Goal: Task Accomplishment & Management: Use online tool/utility

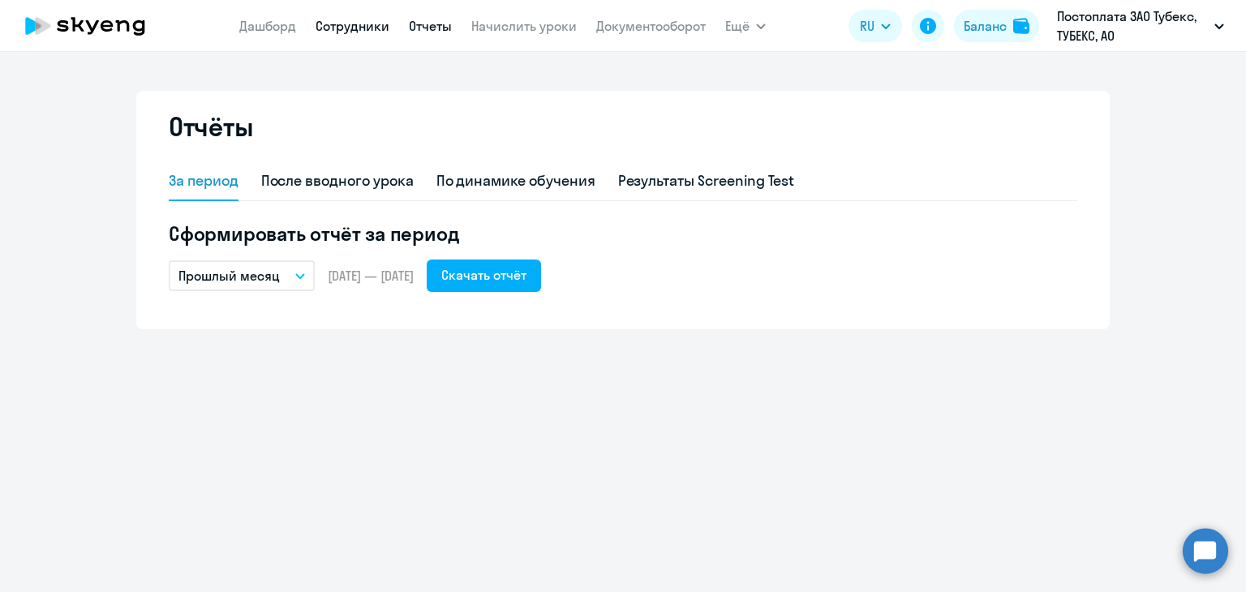
click at [339, 20] on link "Сотрудники" at bounding box center [353, 26] width 74 height 16
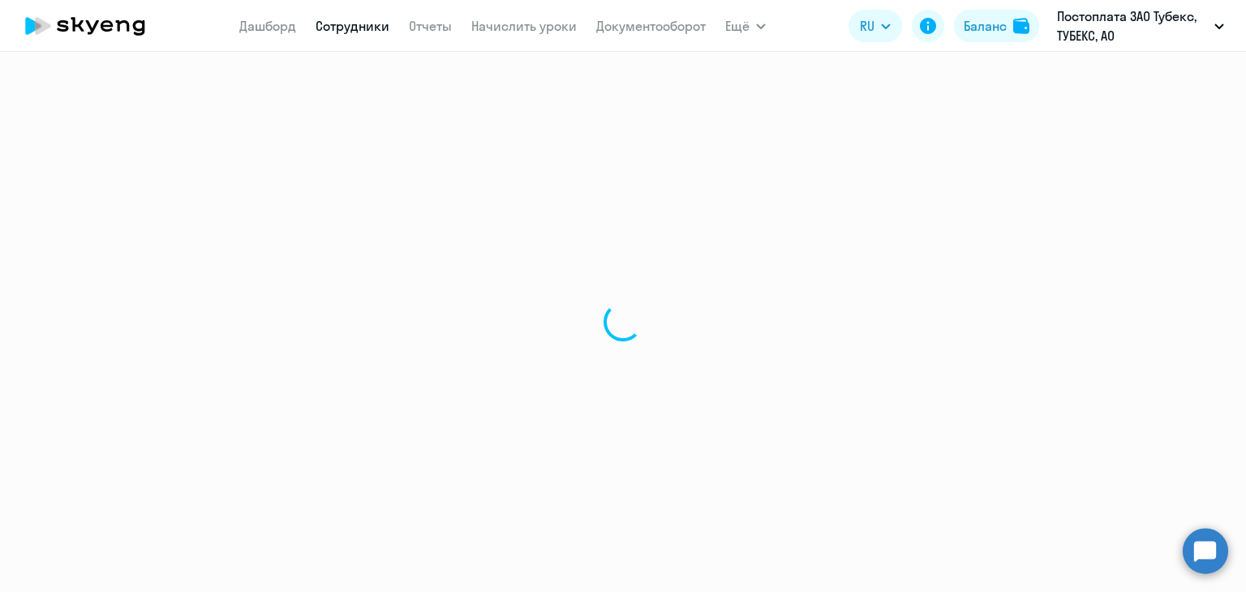
select select "30"
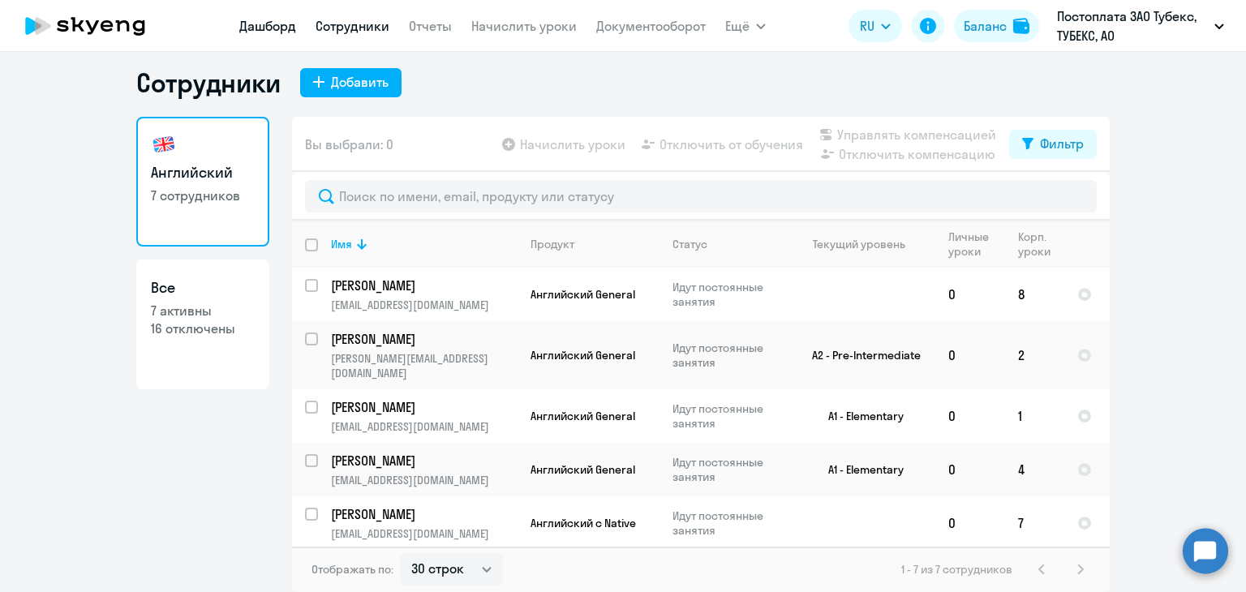
click at [291, 24] on link "Дашборд" at bounding box center [267, 26] width 57 height 16
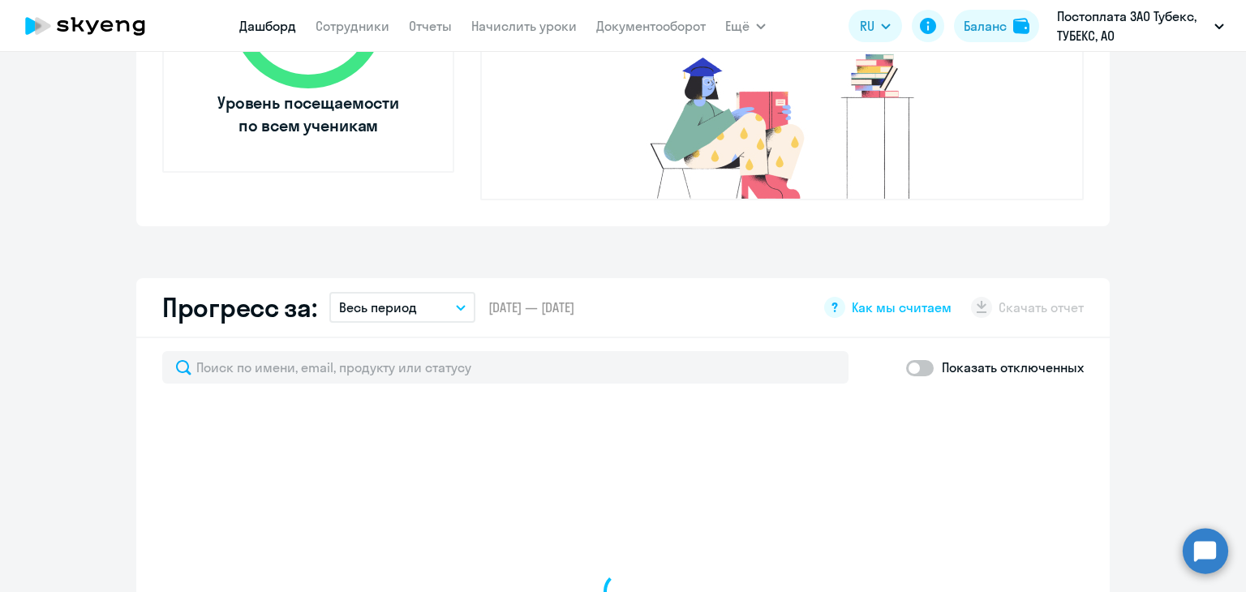
select select "30"
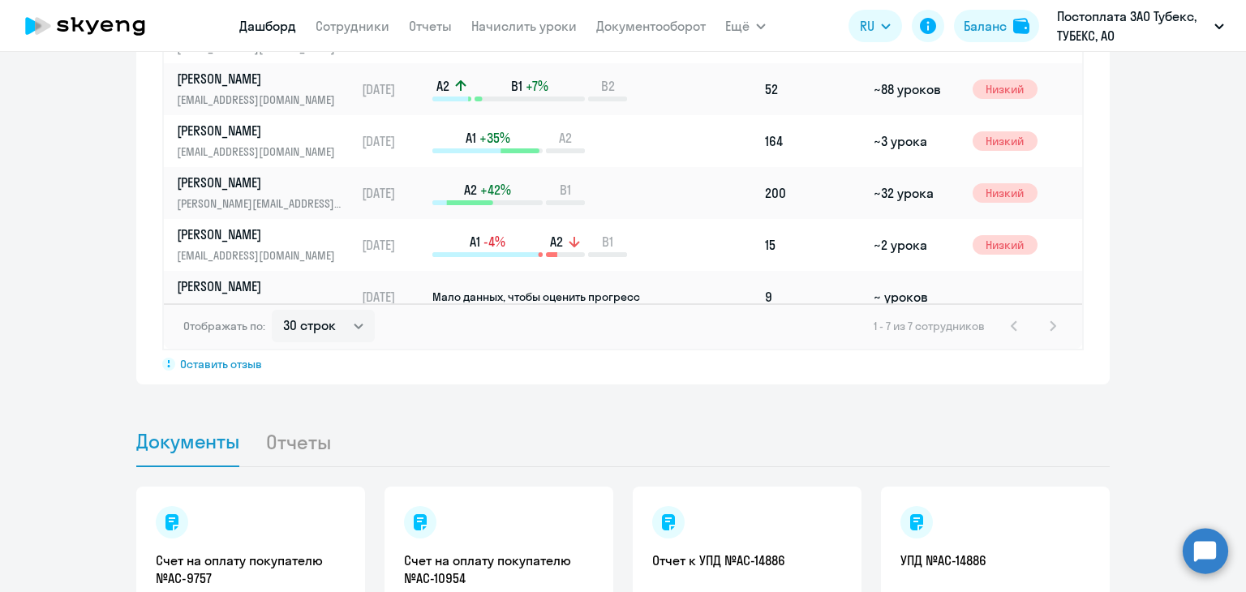
scroll to position [1308, 0]
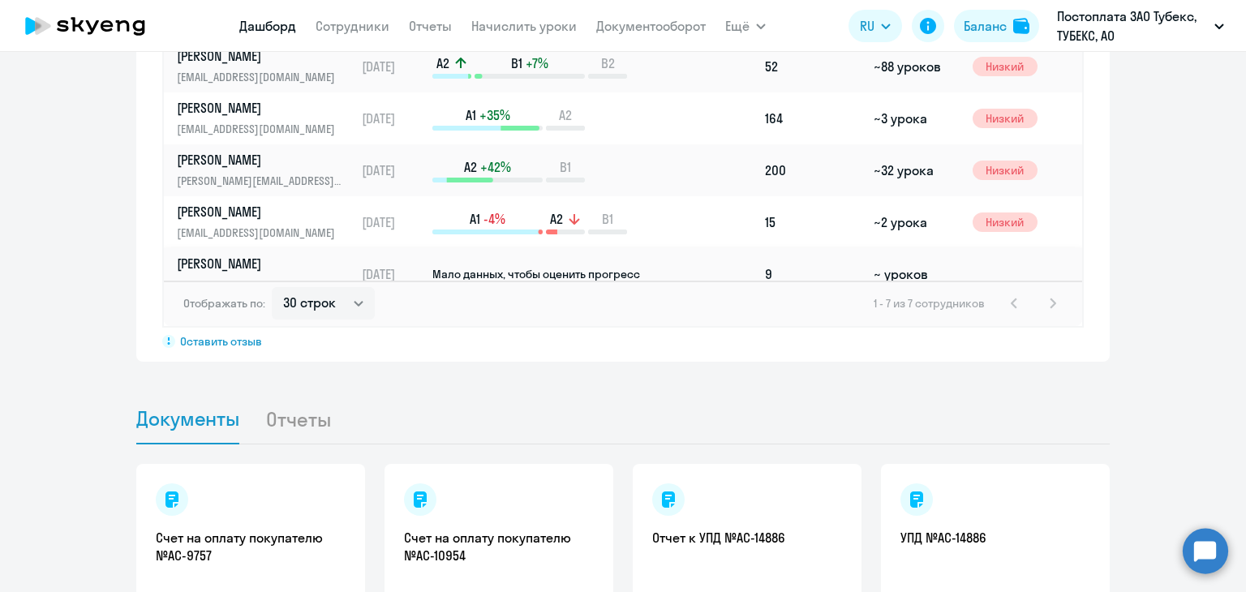
click at [237, 255] on p "[PERSON_NAME]" at bounding box center [260, 264] width 167 height 18
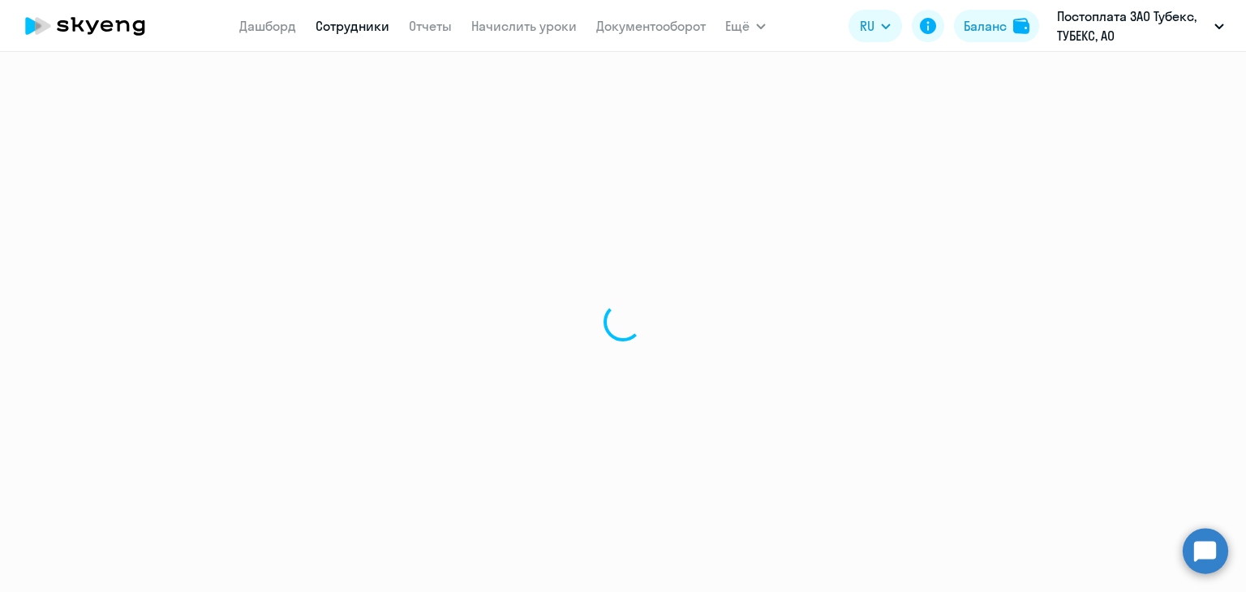
select select "english"
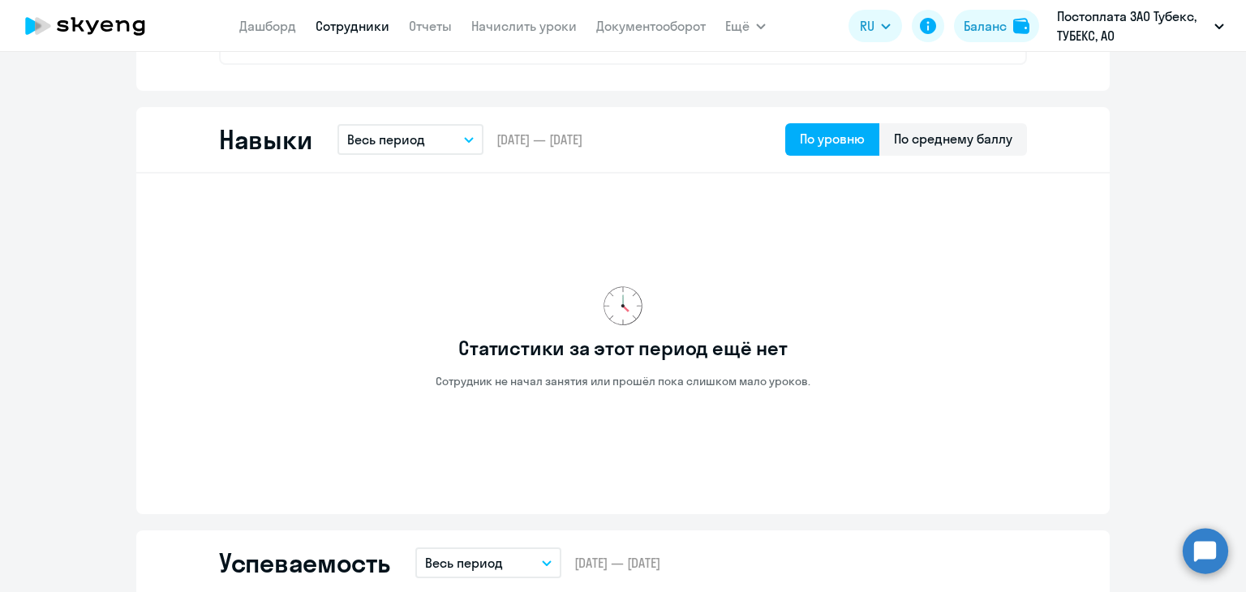
scroll to position [730, 0]
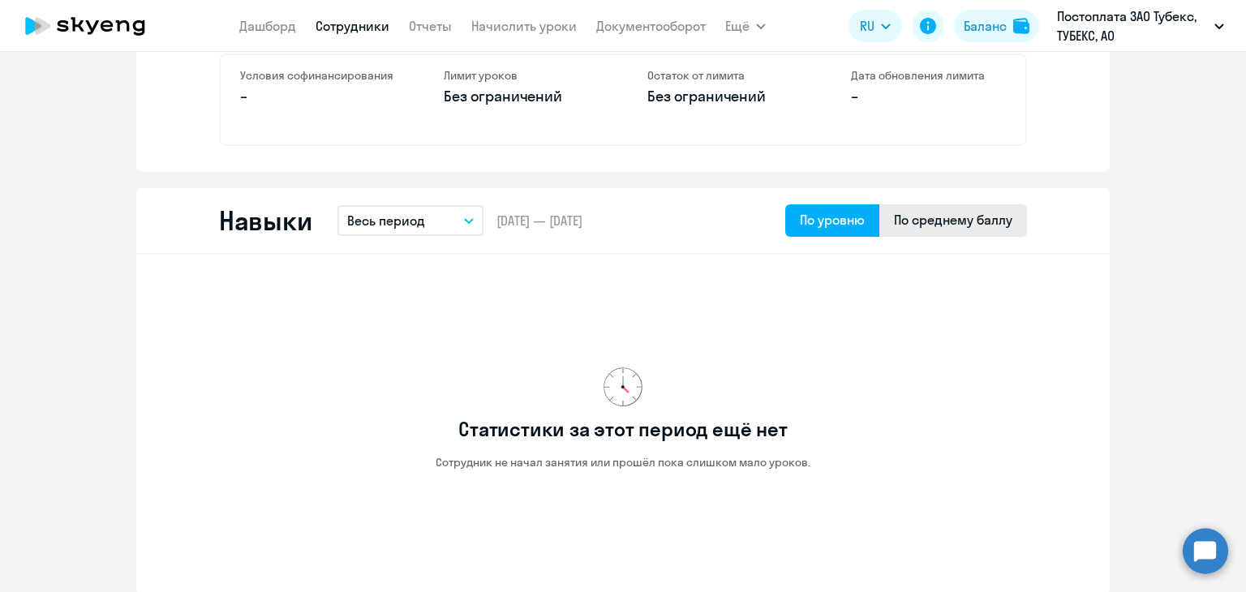
click at [991, 215] on div "По среднему баллу" at bounding box center [953, 219] width 118 height 19
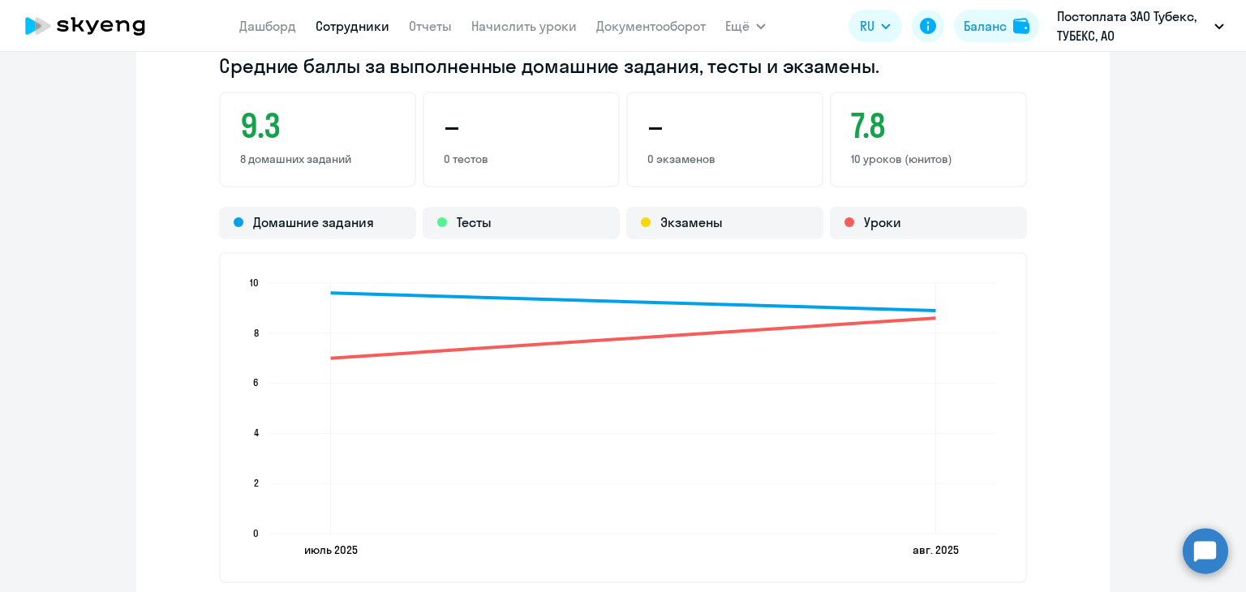
scroll to position [1541, 0]
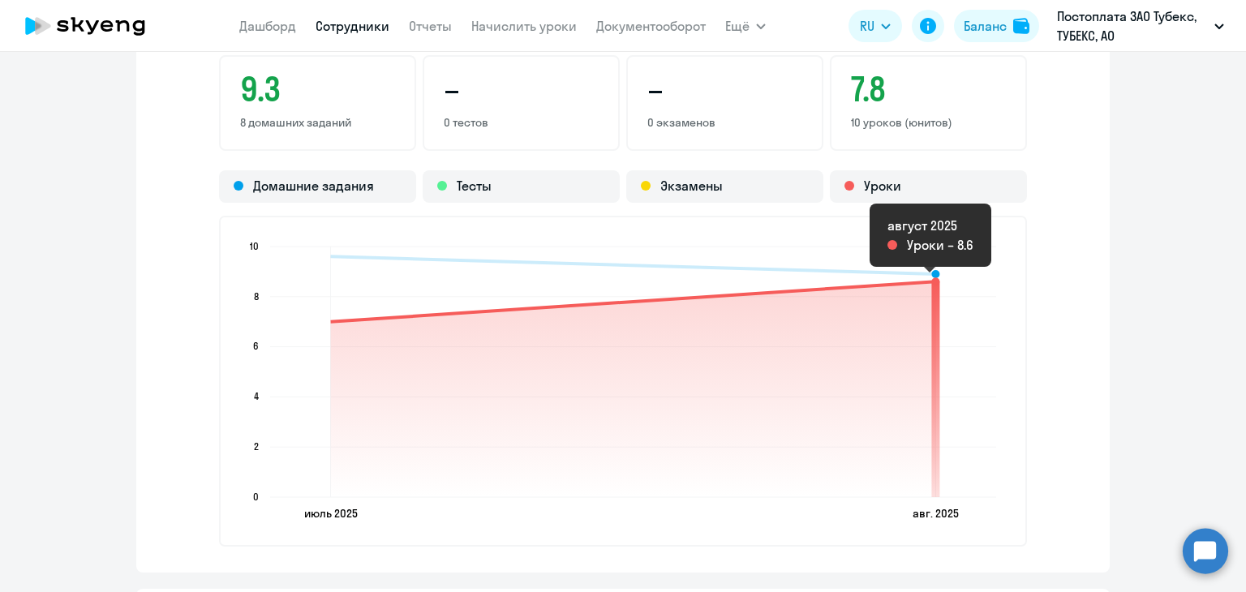
click at [931, 277] on circle at bounding box center [935, 281] width 8 height 8
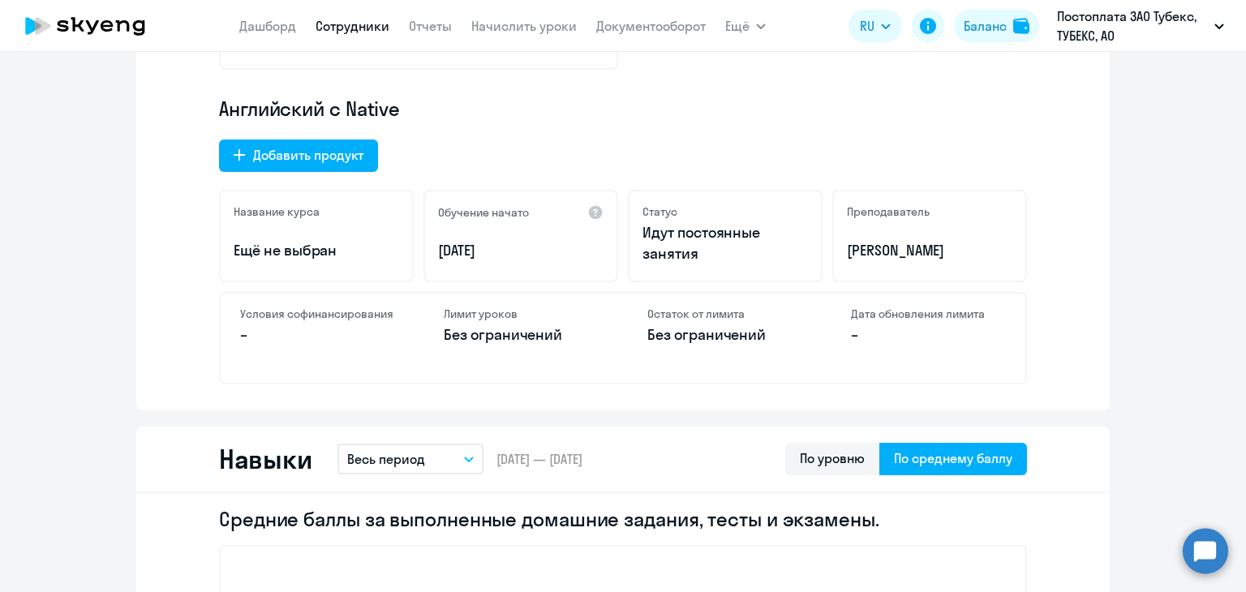
scroll to position [487, 0]
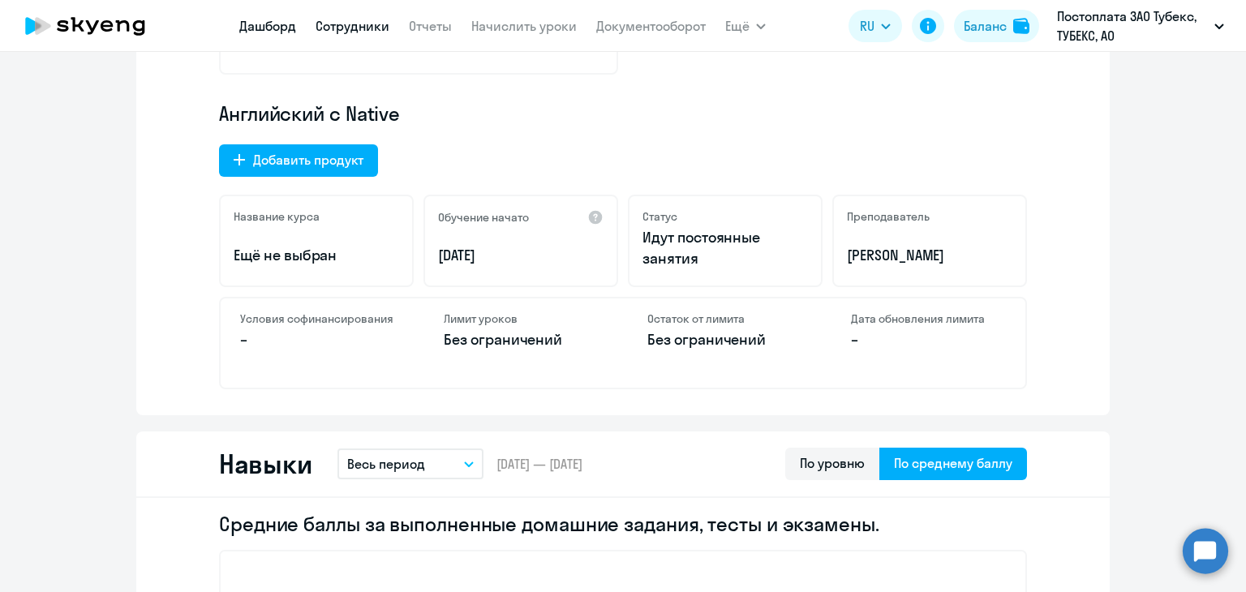
click at [286, 26] on link "Дашборд" at bounding box center [267, 26] width 57 height 16
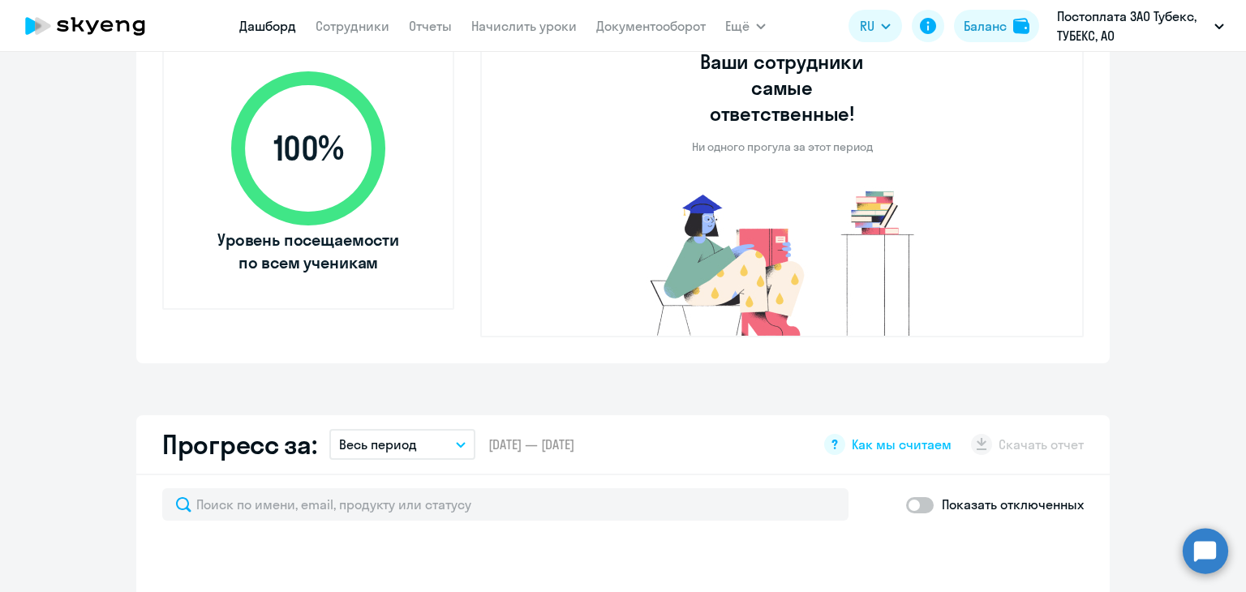
scroll to position [844, 0]
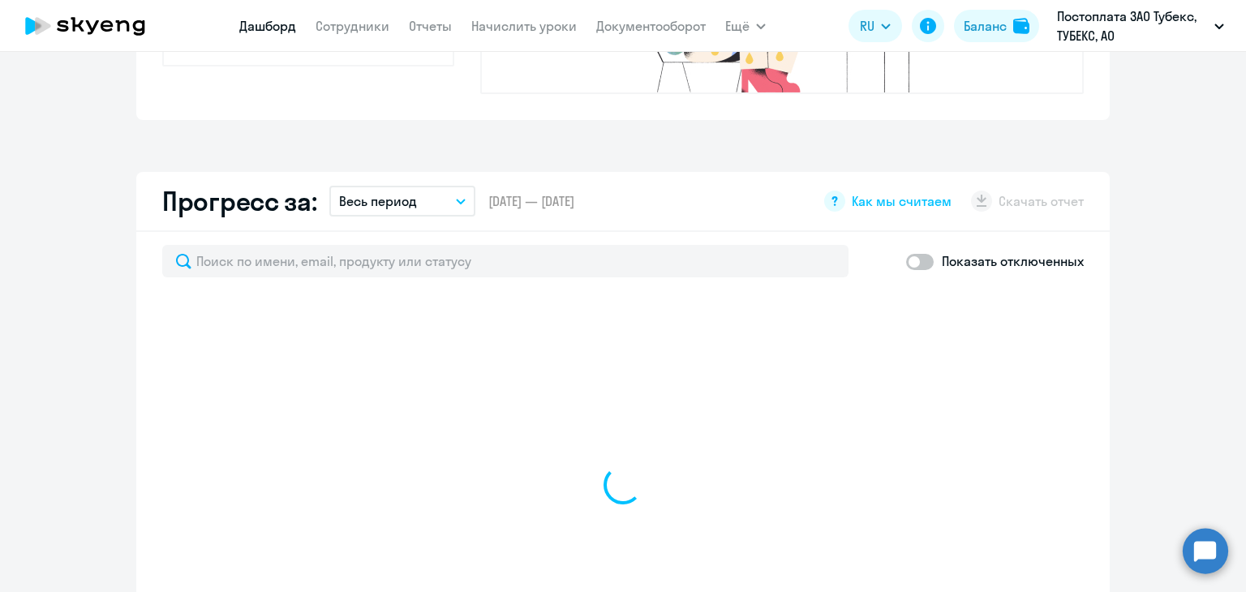
select select "30"
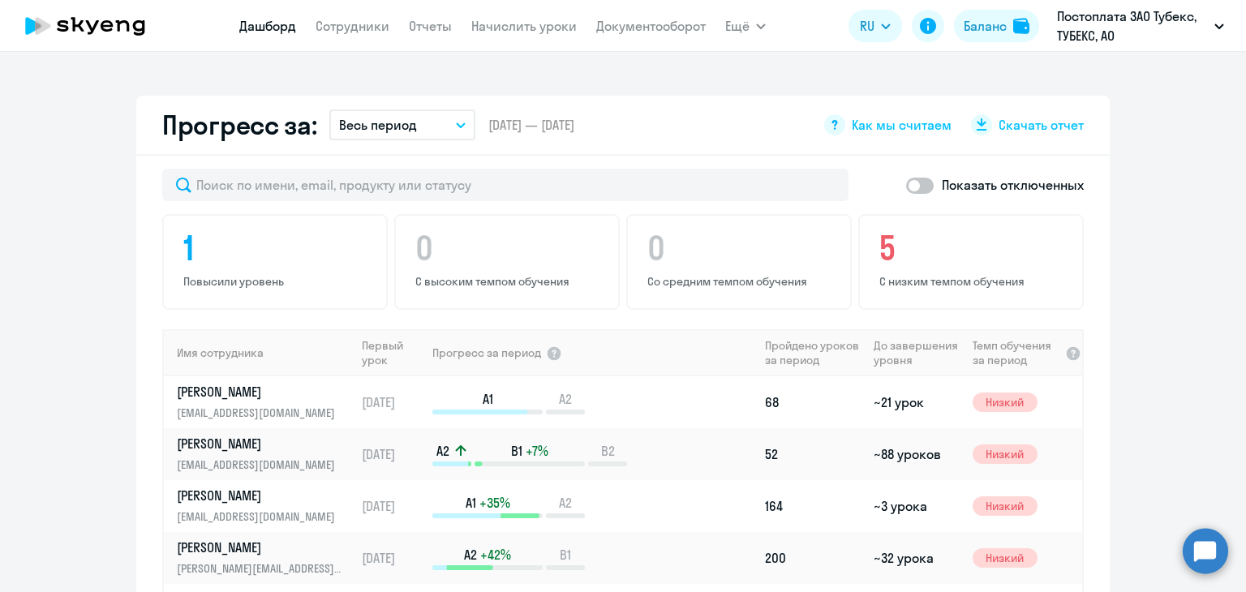
scroll to position [1006, 0]
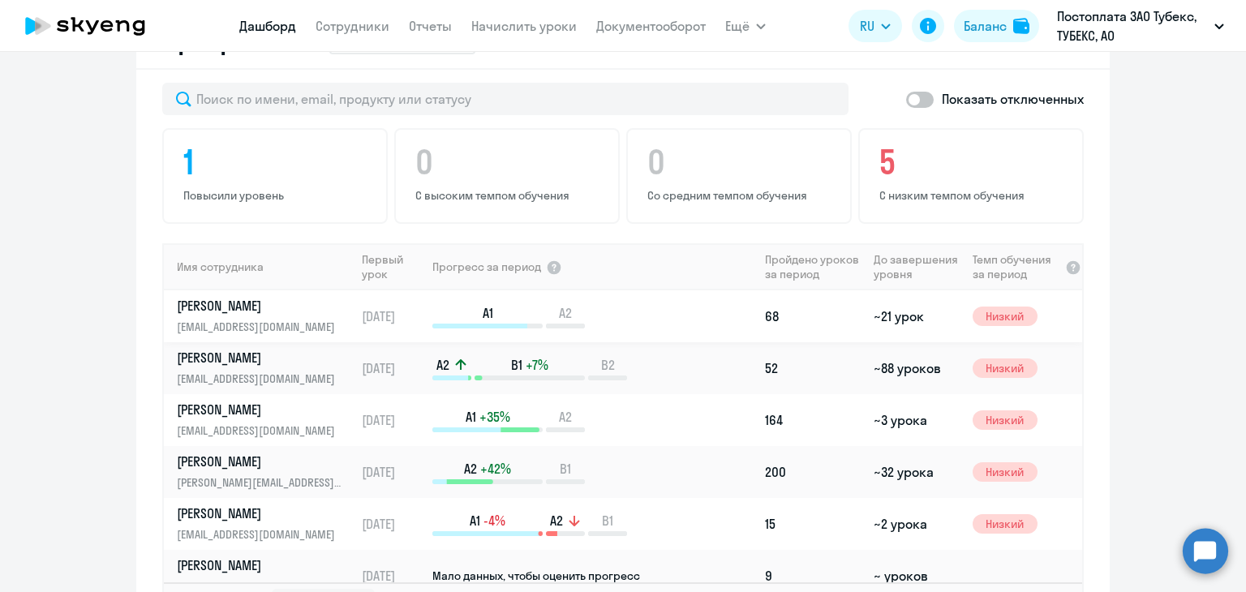
click at [232, 297] on p "[PERSON_NAME]" at bounding box center [260, 306] width 167 height 18
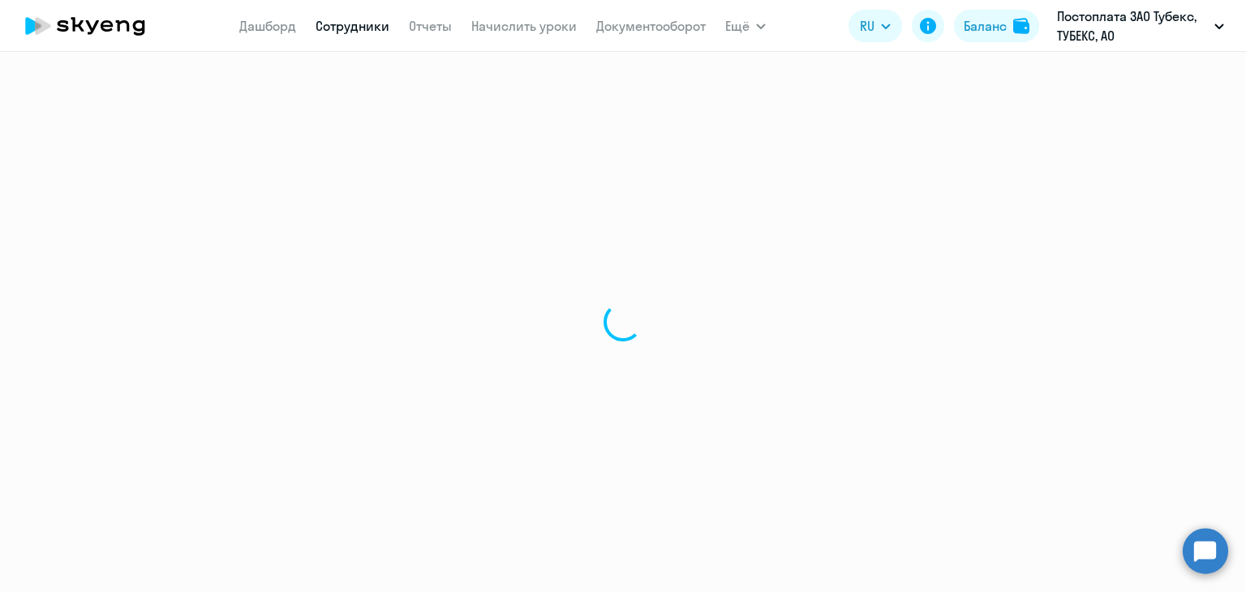
select select "english"
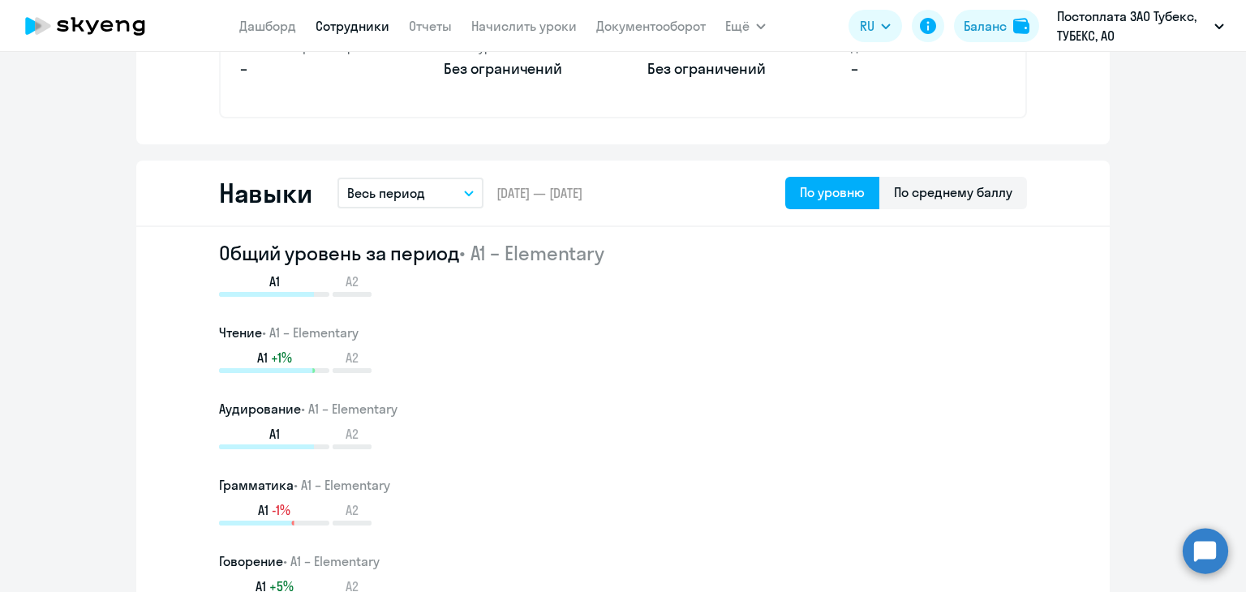
scroll to position [892, 0]
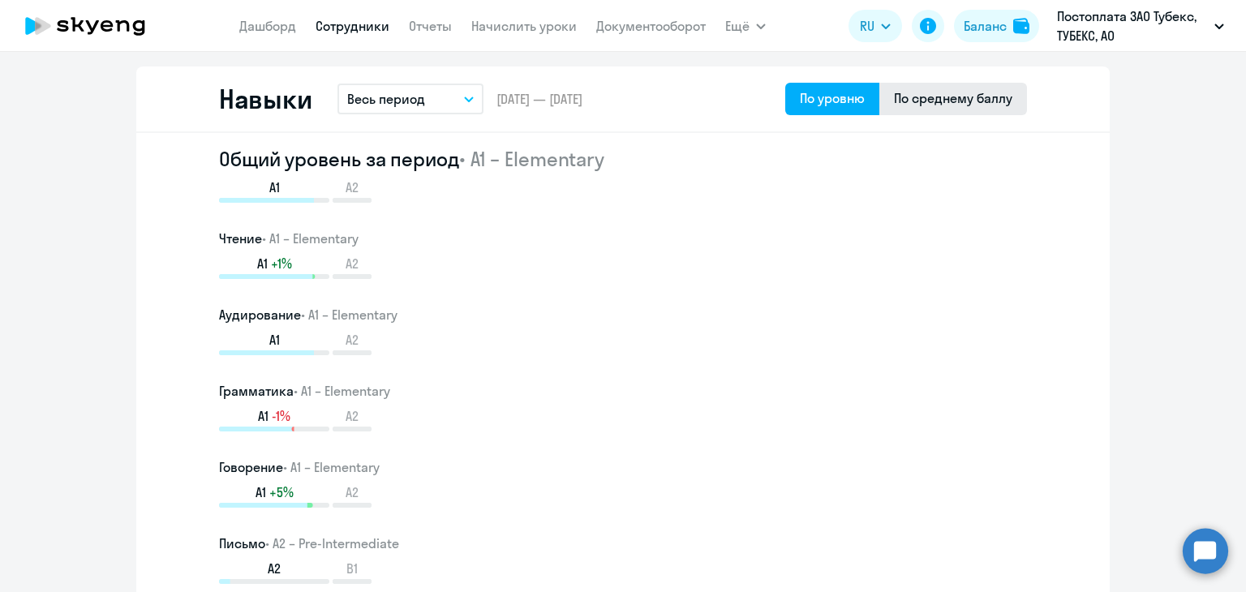
click at [952, 98] on div "По среднему баллу" at bounding box center [953, 97] width 118 height 19
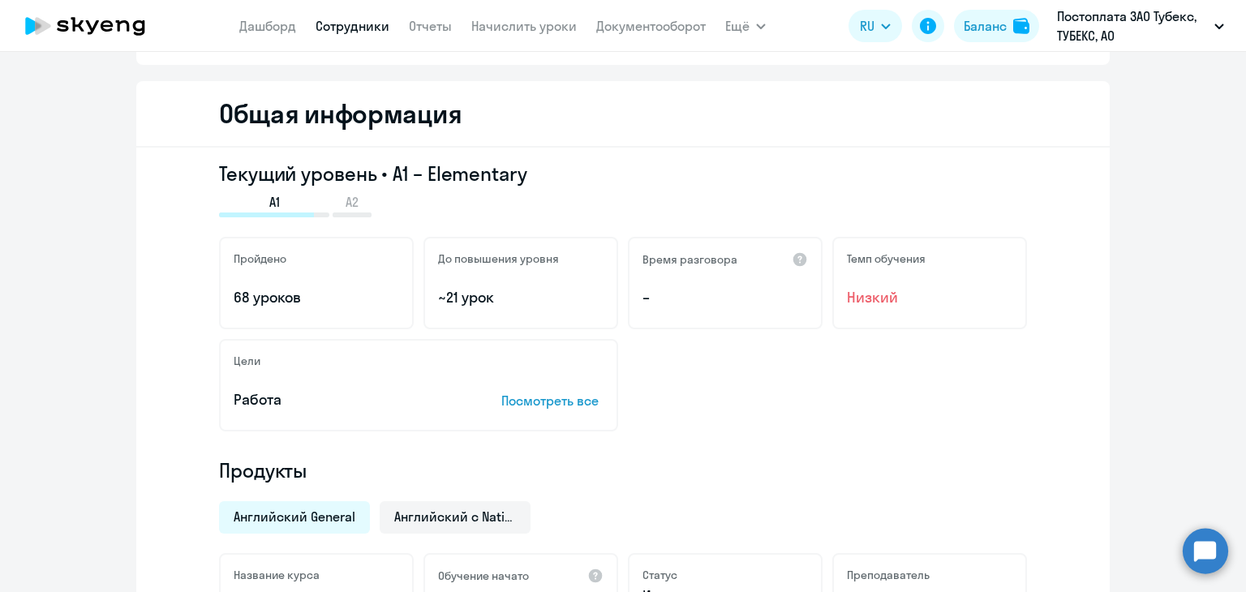
scroll to position [81, 0]
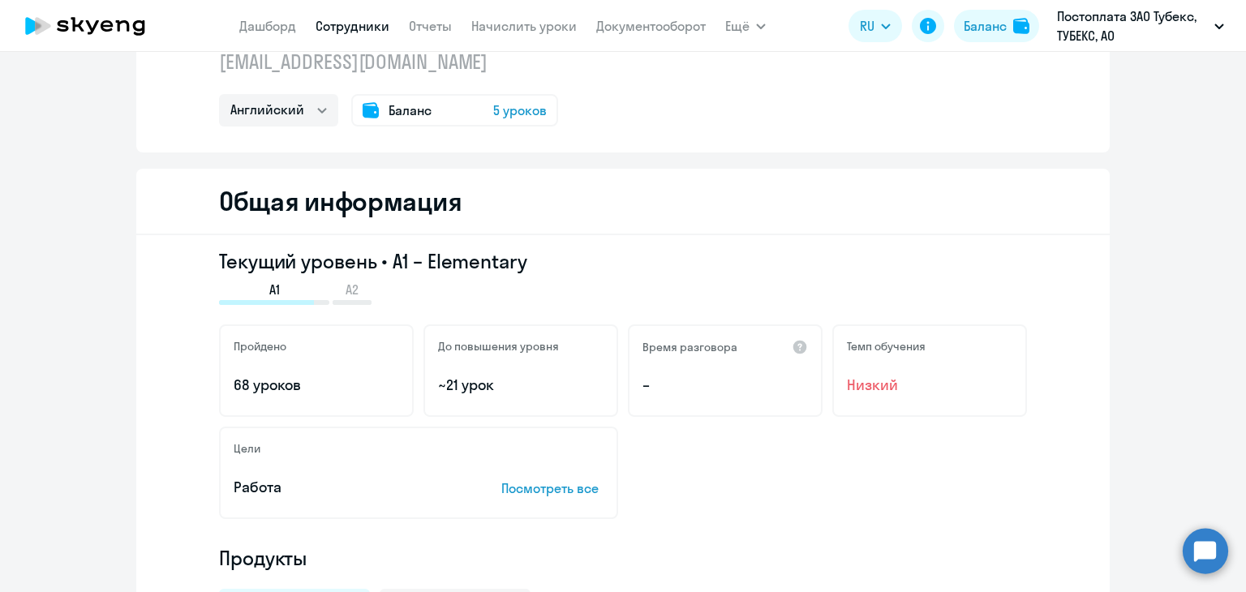
click at [333, 30] on link "Сотрудники" at bounding box center [353, 26] width 74 height 16
select select "30"
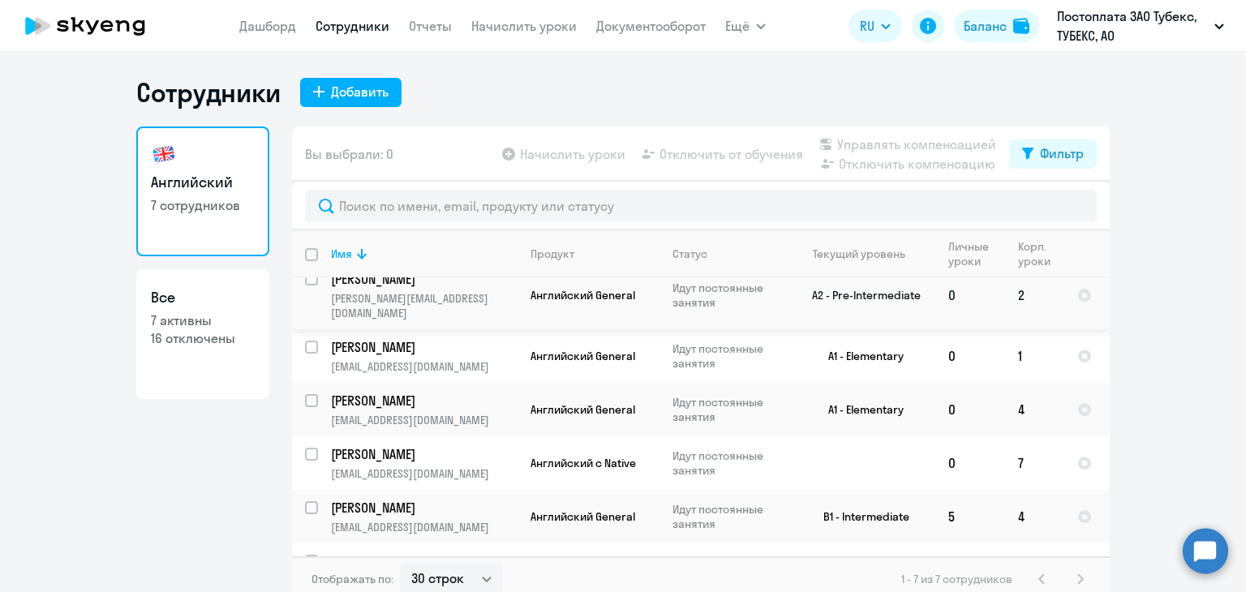
scroll to position [81, 0]
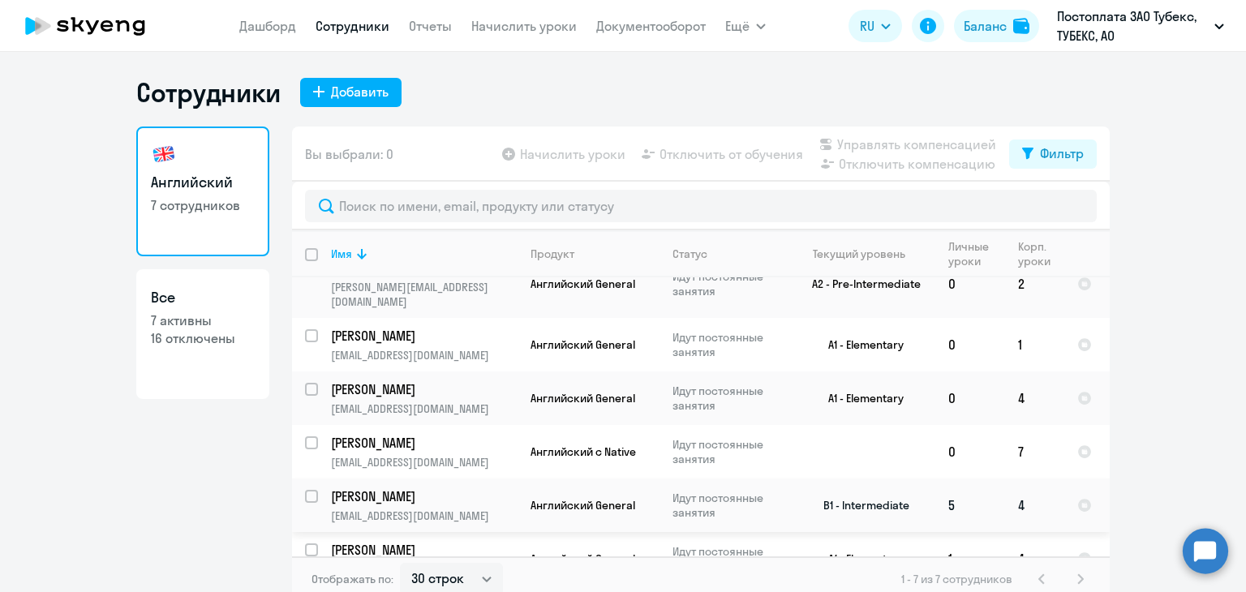
click at [386, 497] on p "[PERSON_NAME]" at bounding box center [422, 497] width 183 height 18
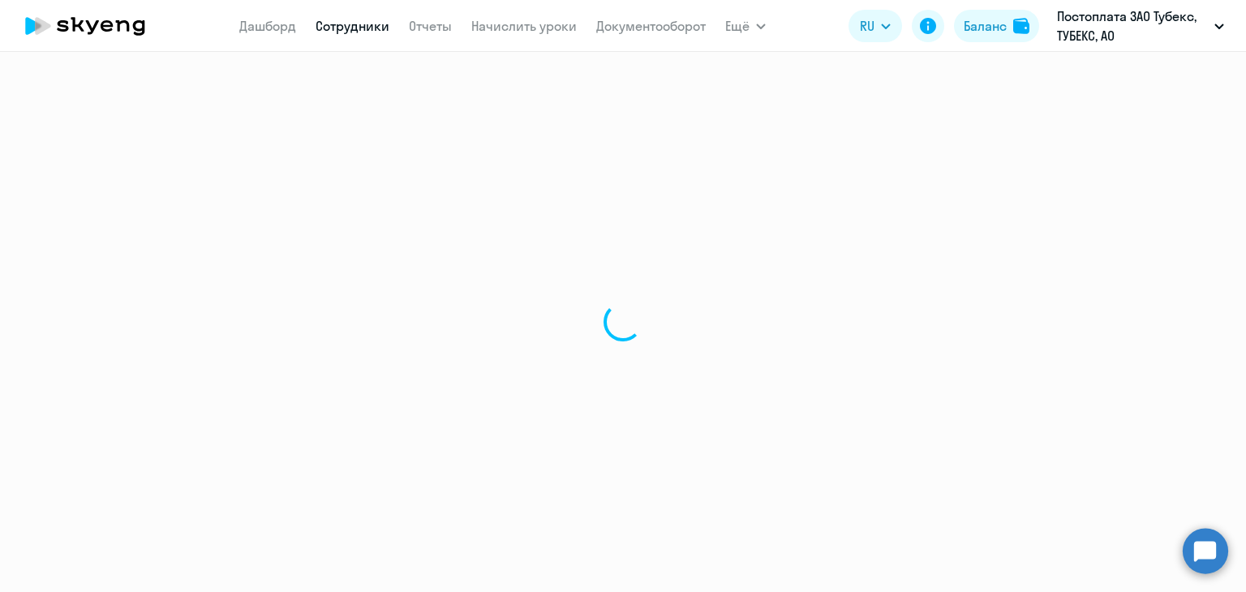
select select "english"
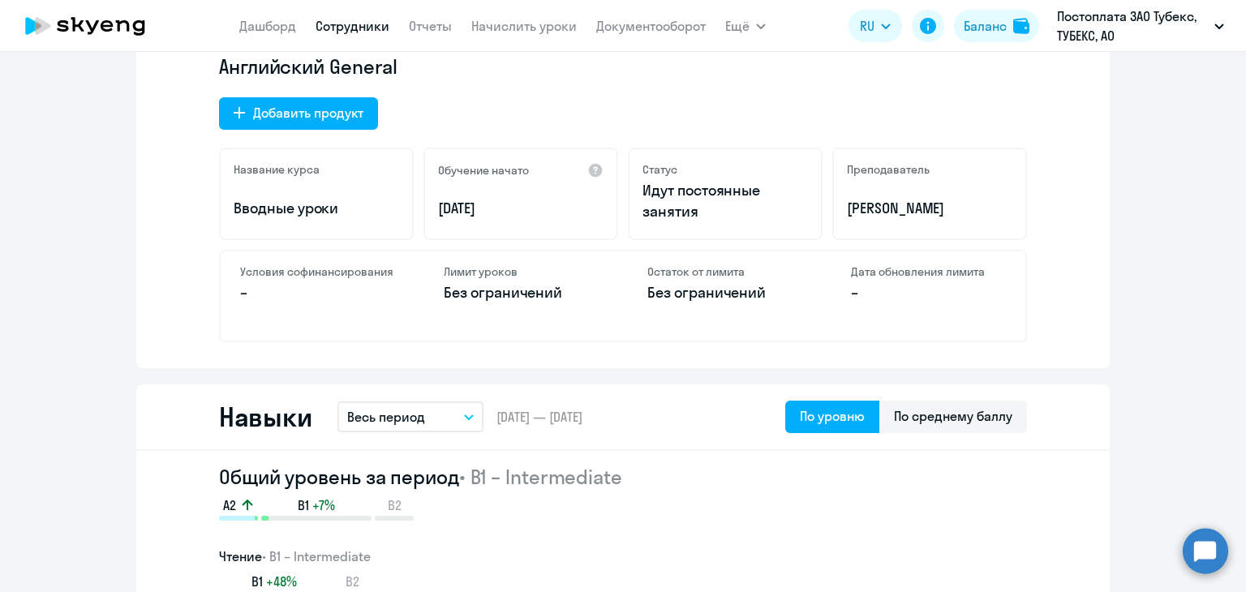
scroll to position [811, 0]
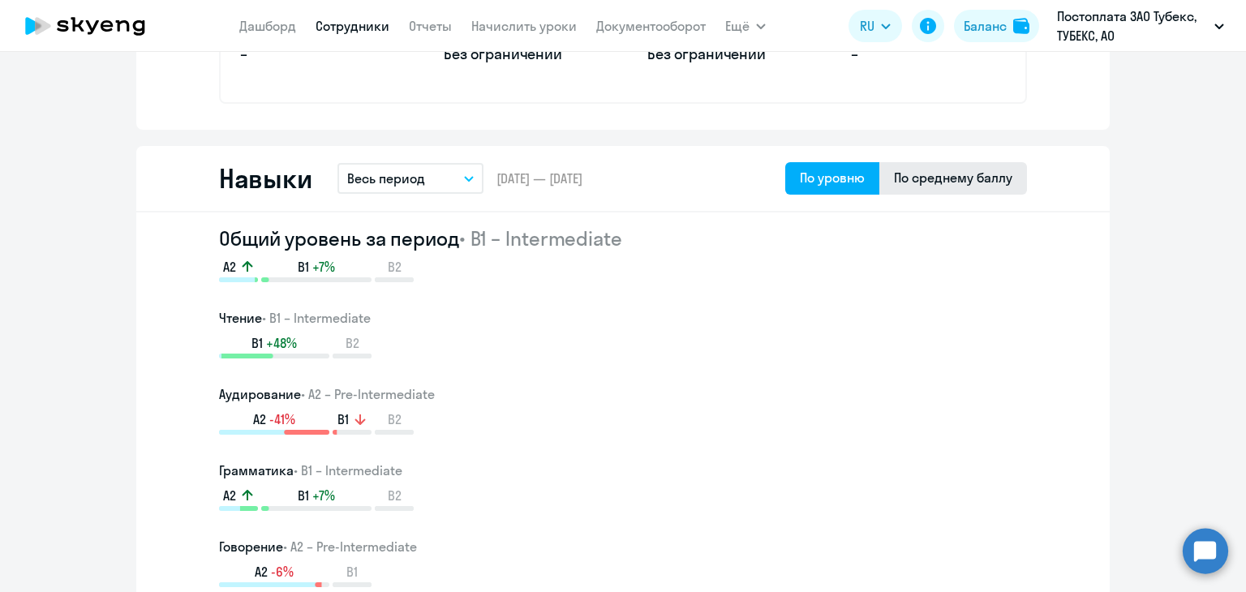
click at [937, 173] on div "По среднему баллу" at bounding box center [953, 177] width 118 height 19
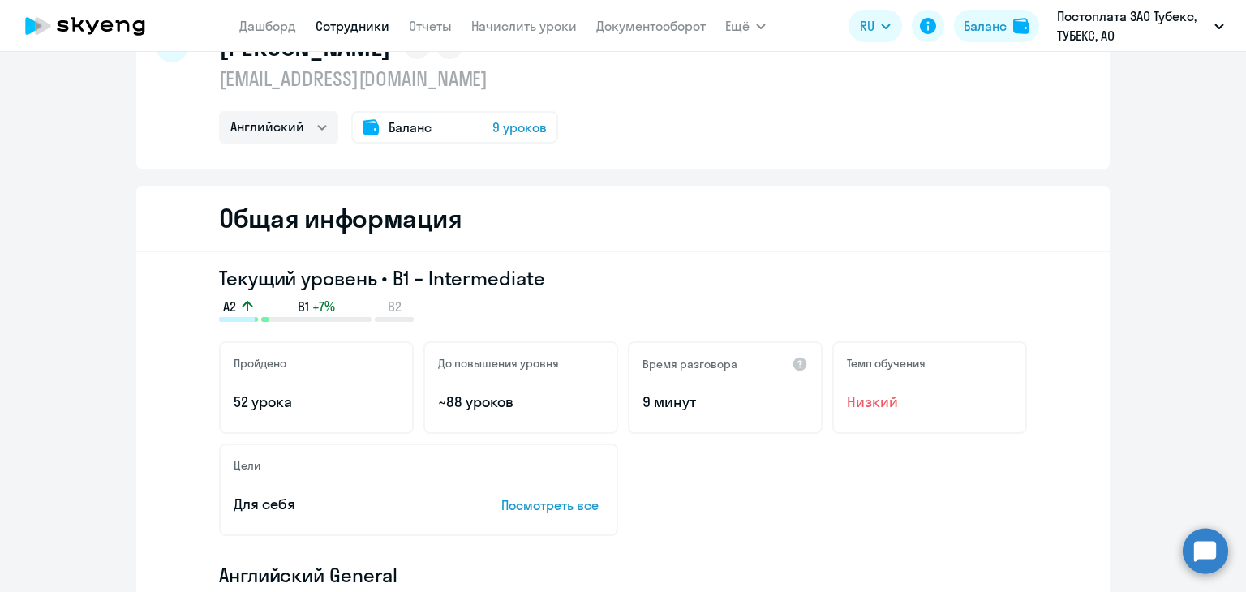
scroll to position [0, 0]
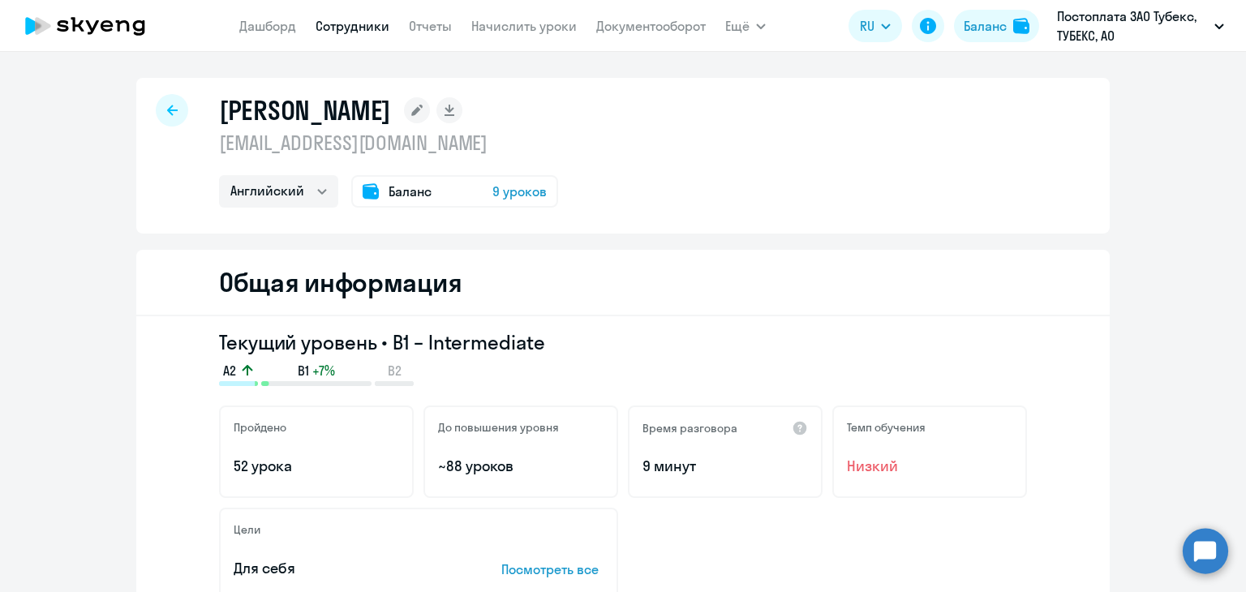
click at [371, 28] on link "Сотрудники" at bounding box center [353, 26] width 74 height 16
select select "30"
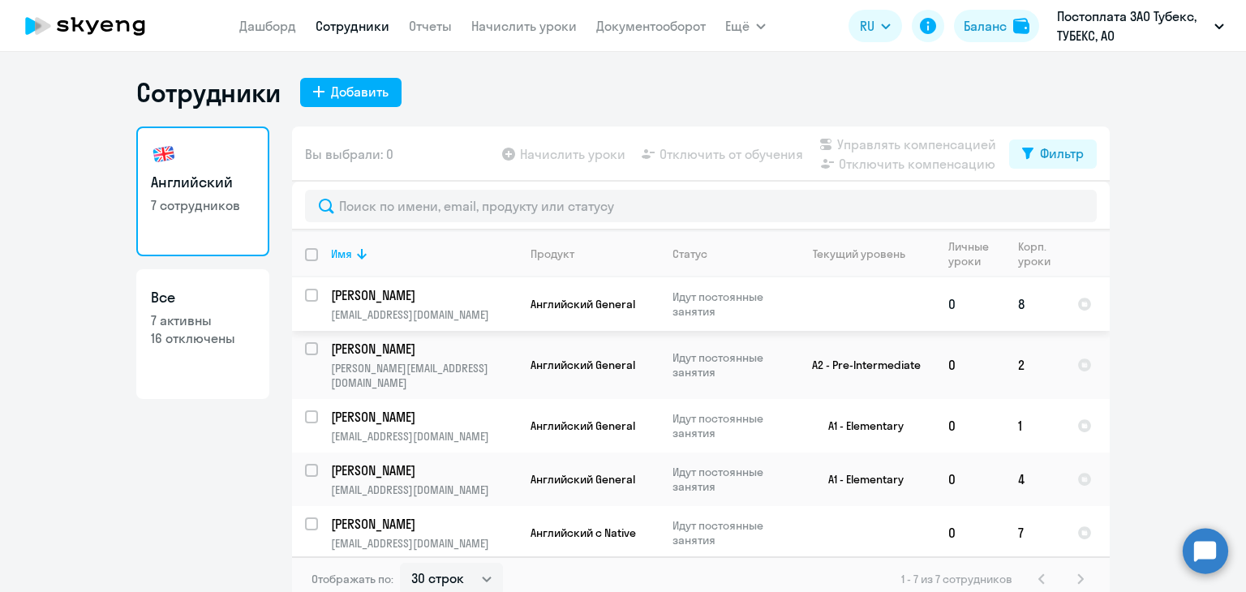
click at [464, 290] on p "[PERSON_NAME]" at bounding box center [422, 295] width 183 height 18
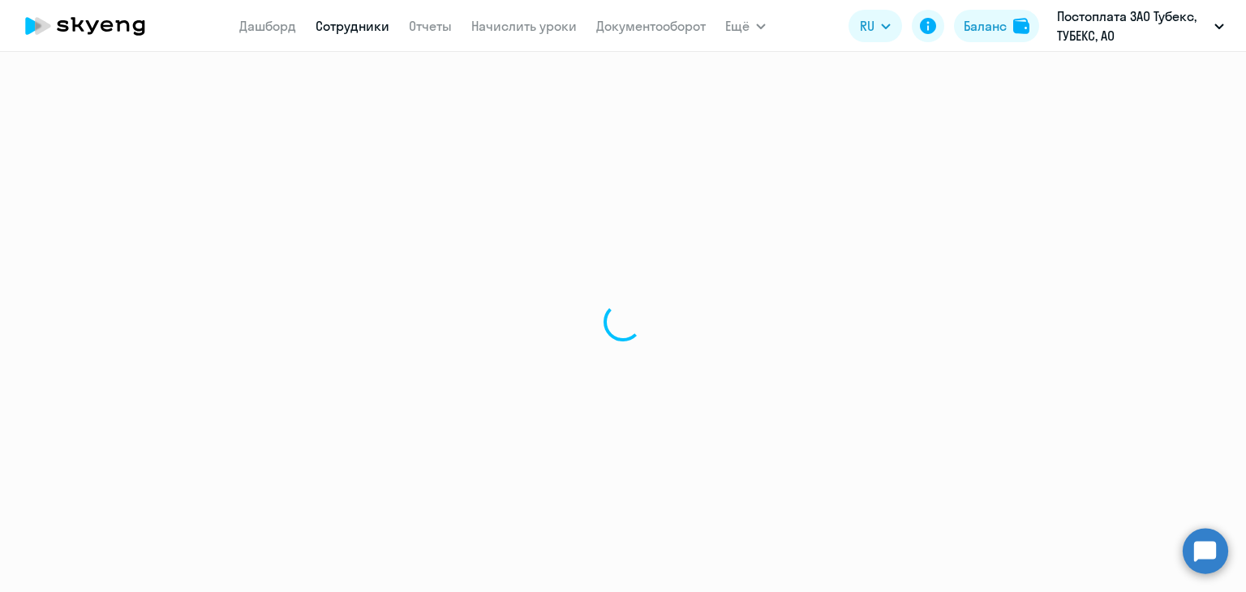
select select "english"
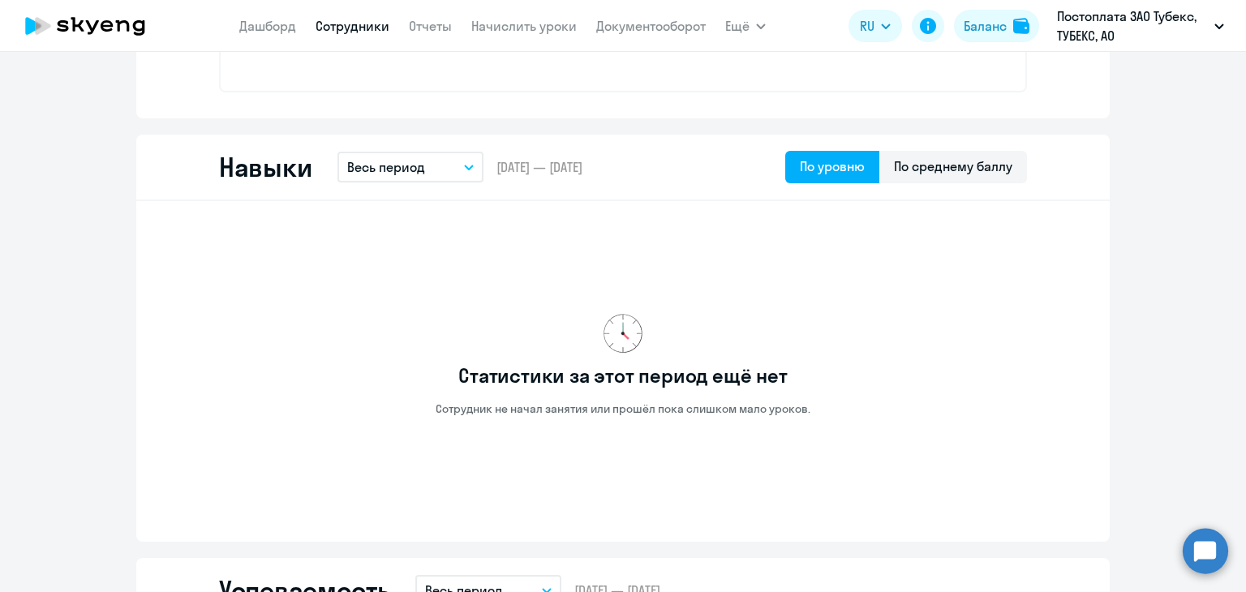
scroll to position [730, 0]
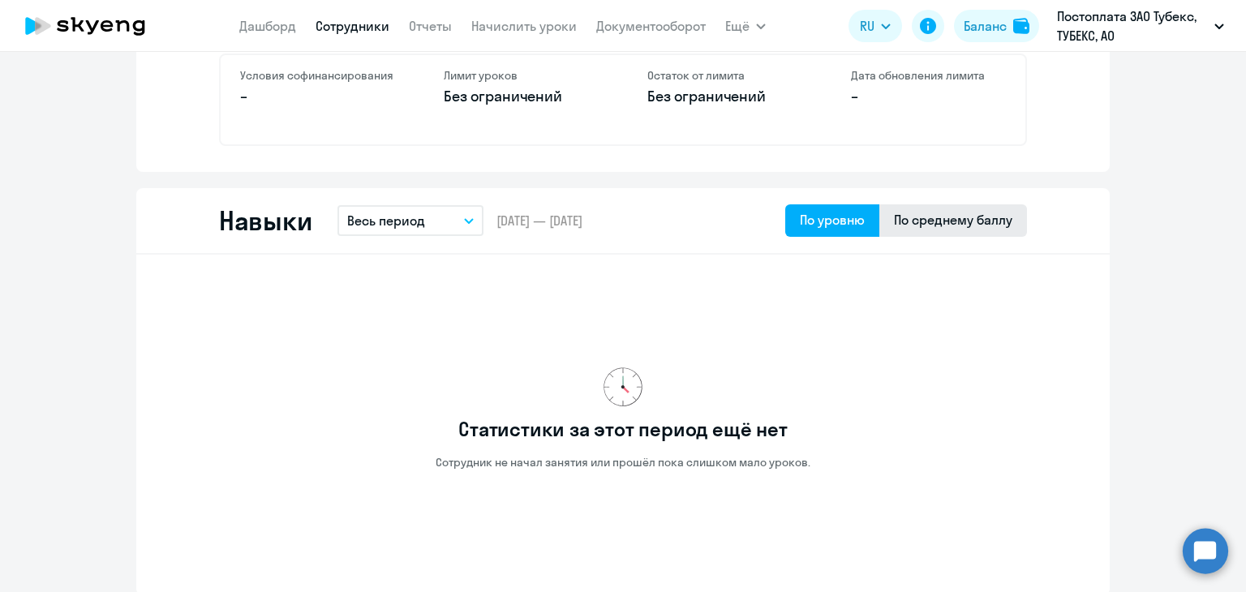
click at [959, 218] on div "По среднему баллу" at bounding box center [953, 219] width 118 height 19
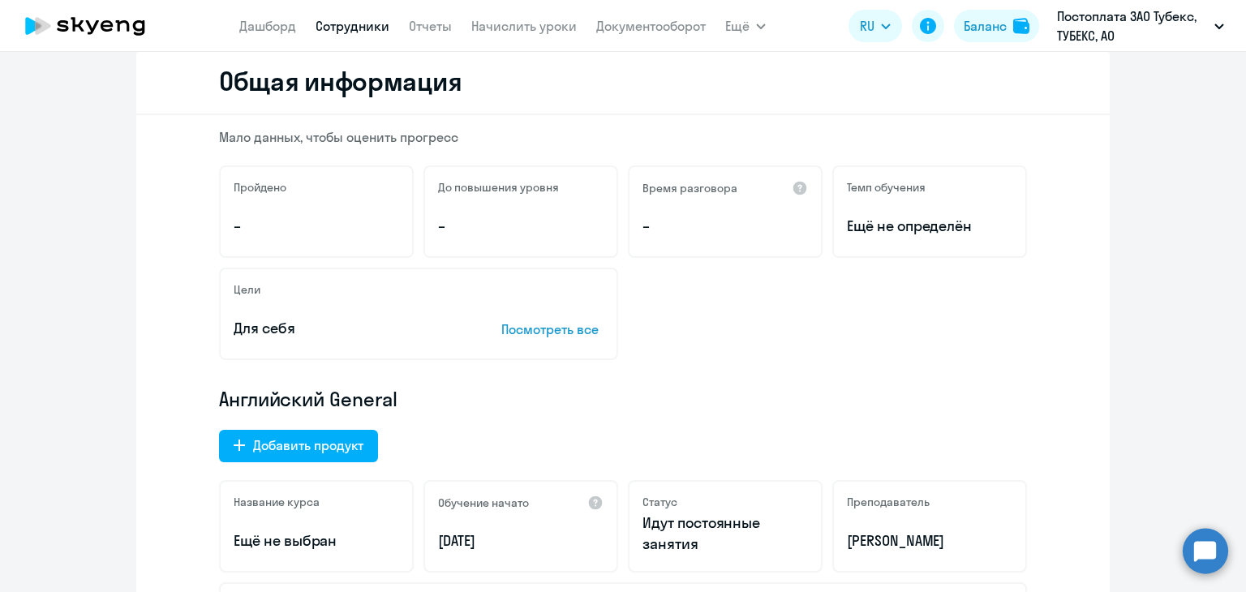
scroll to position [0, 0]
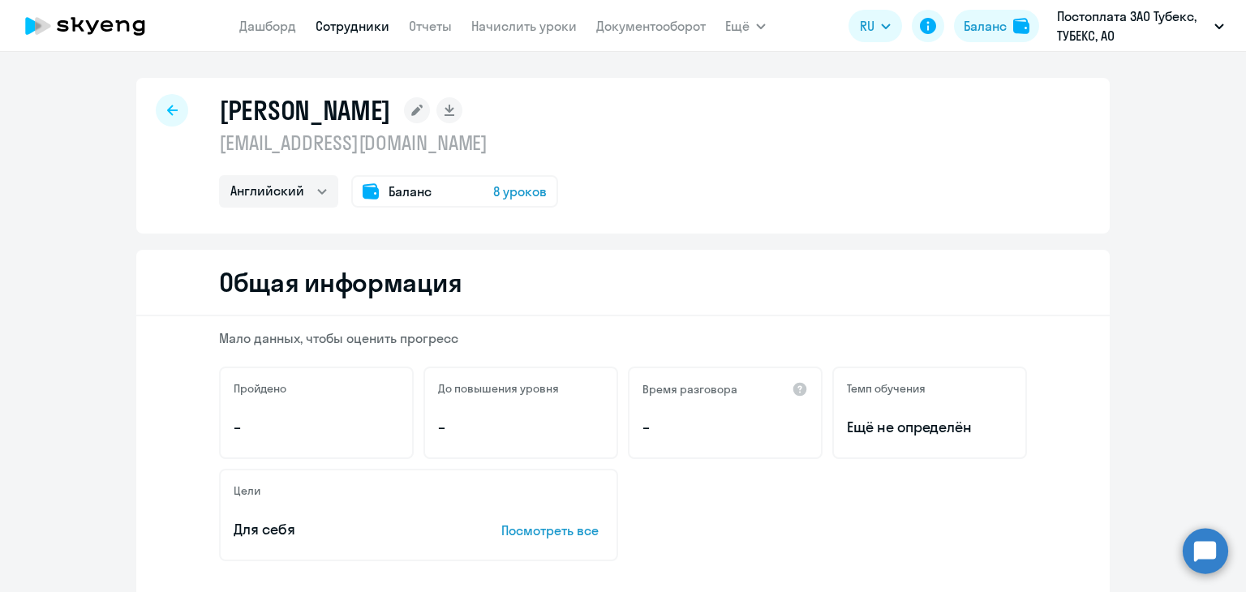
click at [342, 26] on link "Сотрудники" at bounding box center [353, 26] width 74 height 16
select select "30"
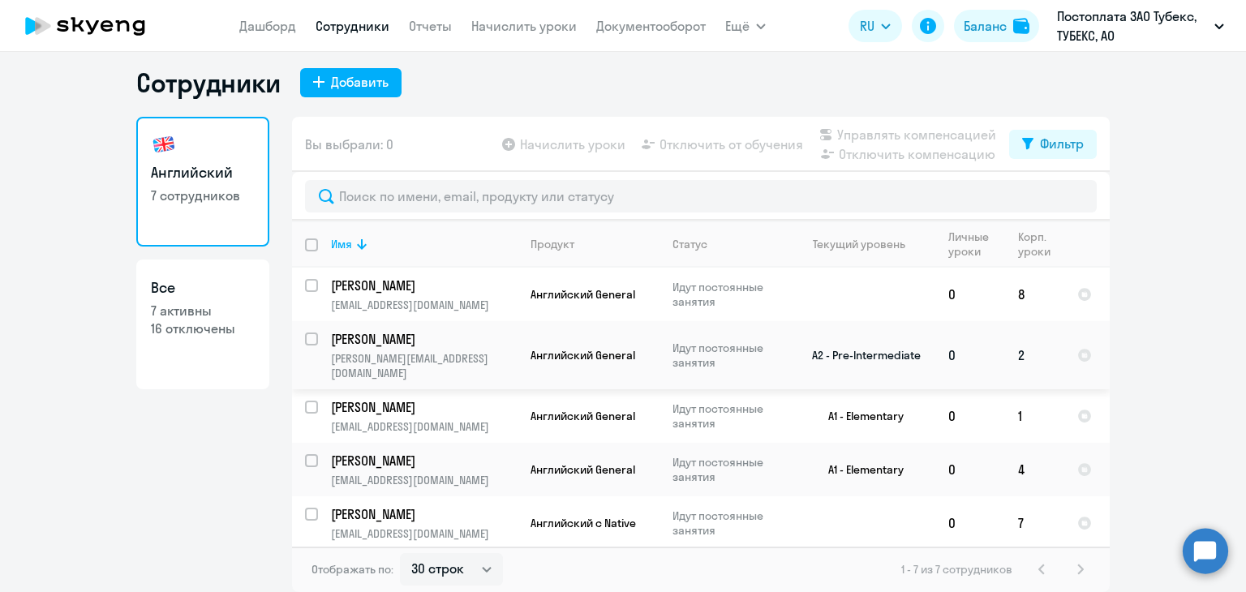
click at [400, 339] on p "[PERSON_NAME]" at bounding box center [422, 339] width 183 height 18
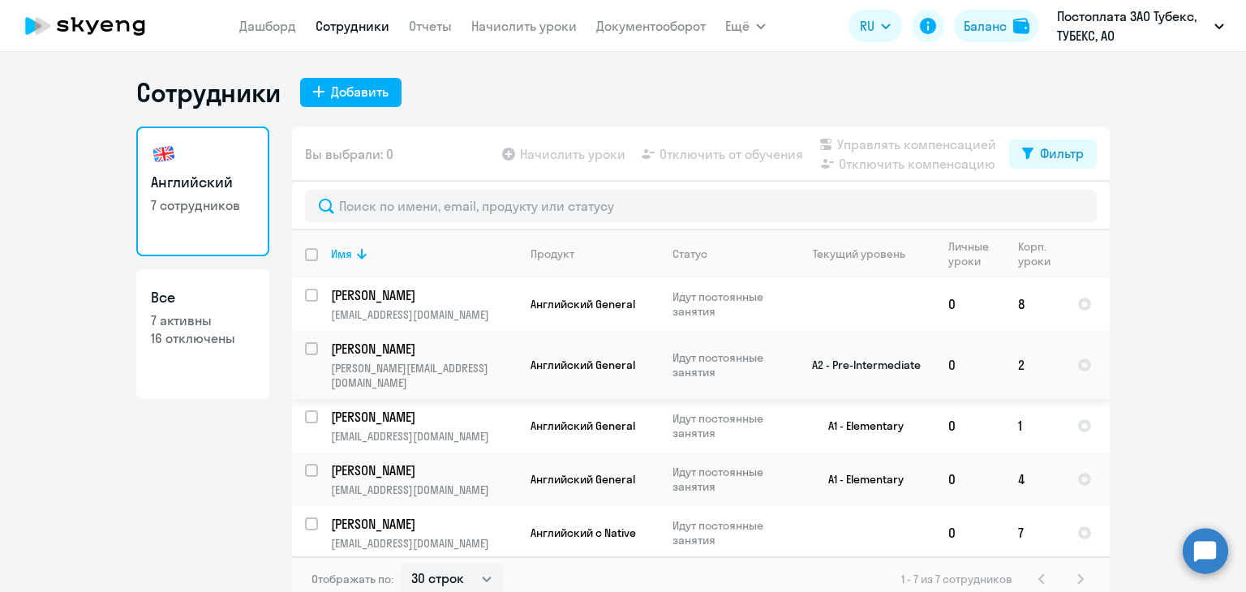
select select "english"
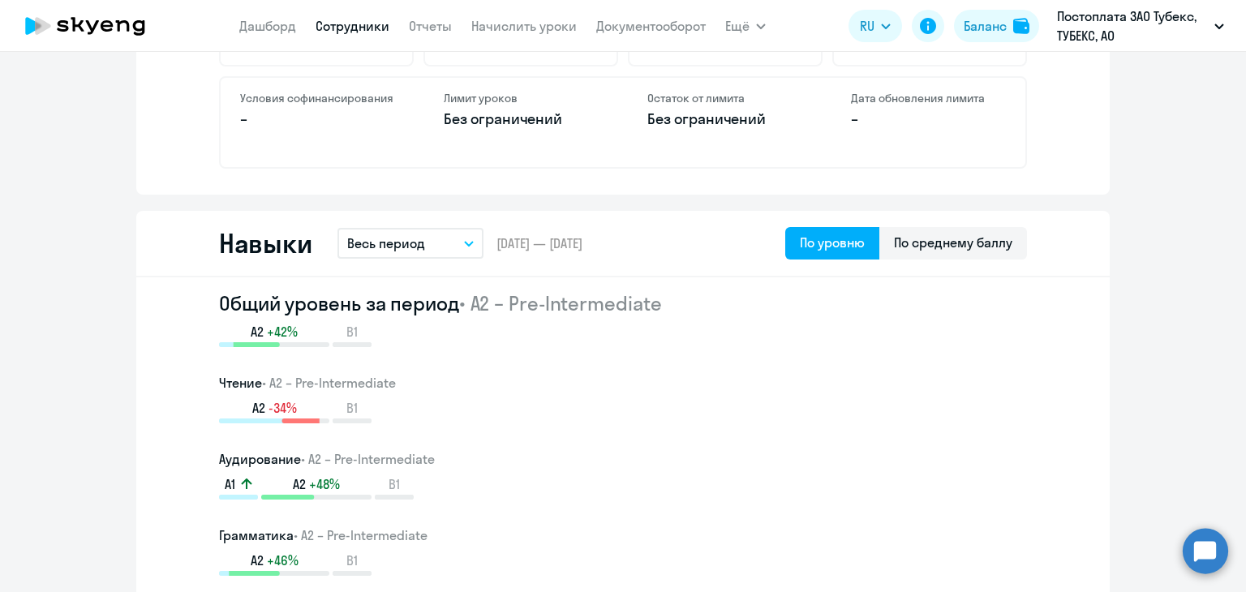
scroll to position [811, 0]
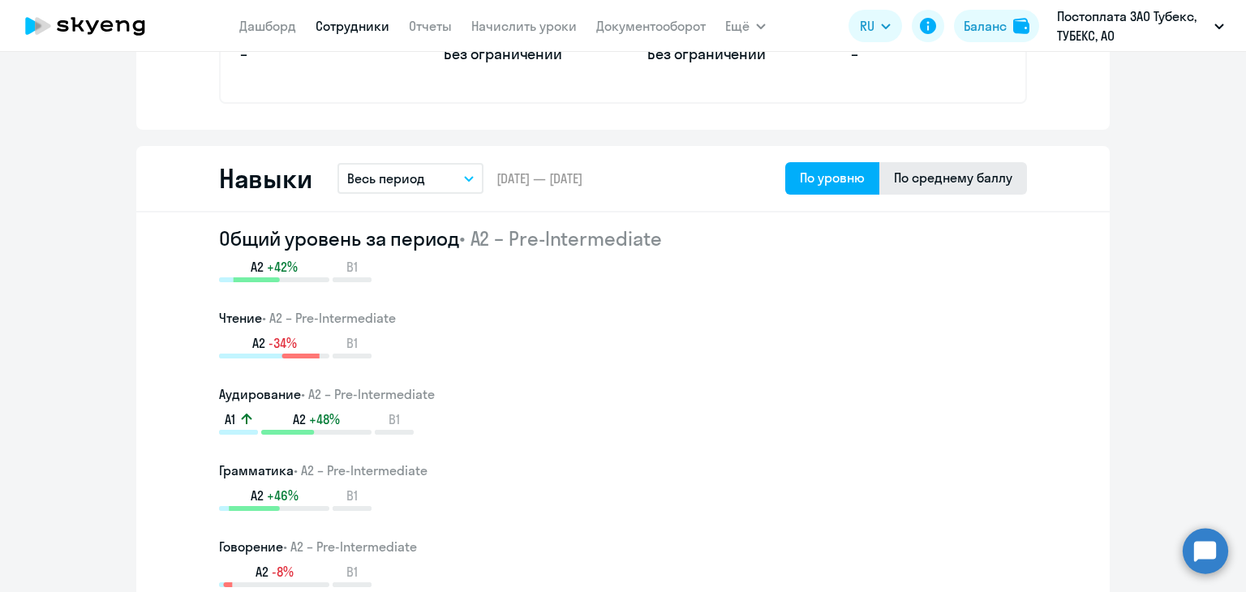
click at [936, 191] on div "По среднему баллу" at bounding box center [953, 178] width 148 height 32
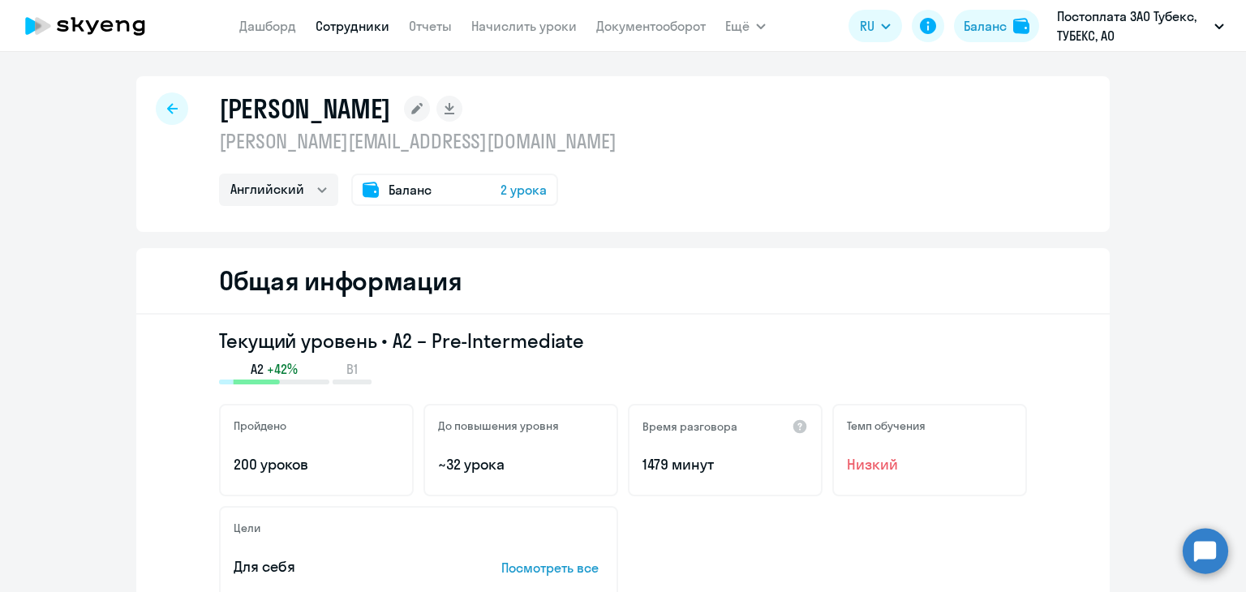
scroll to position [0, 0]
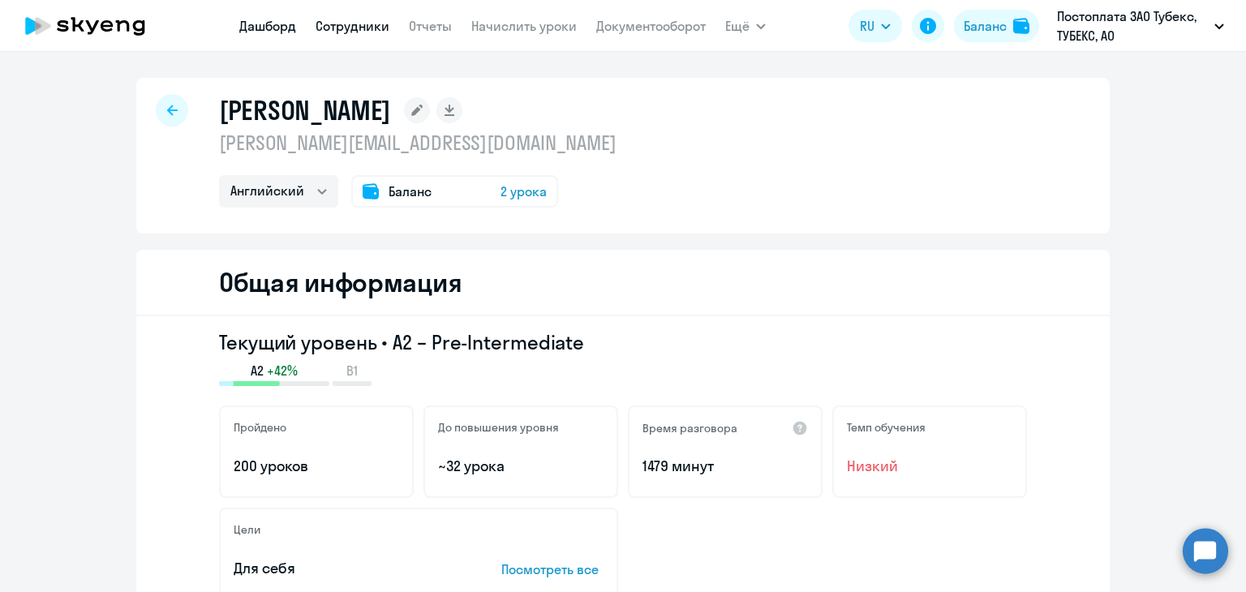
click at [282, 24] on link "Дашборд" at bounding box center [267, 26] width 57 height 16
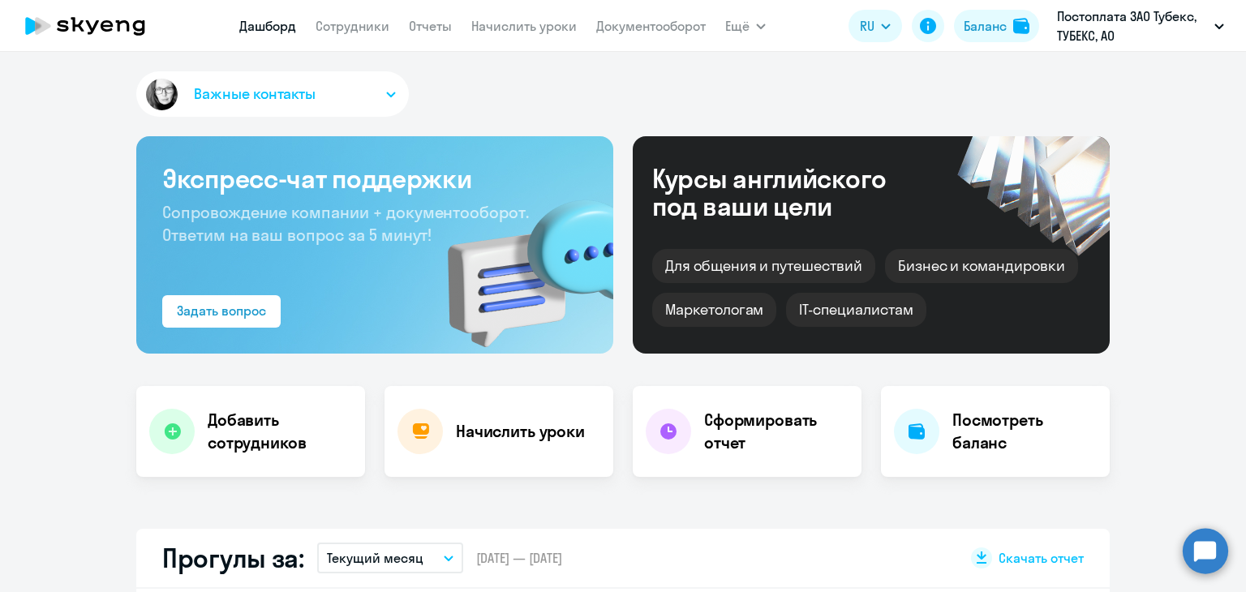
select select "30"
click at [435, 19] on link "Отчеты" at bounding box center [430, 26] width 43 height 16
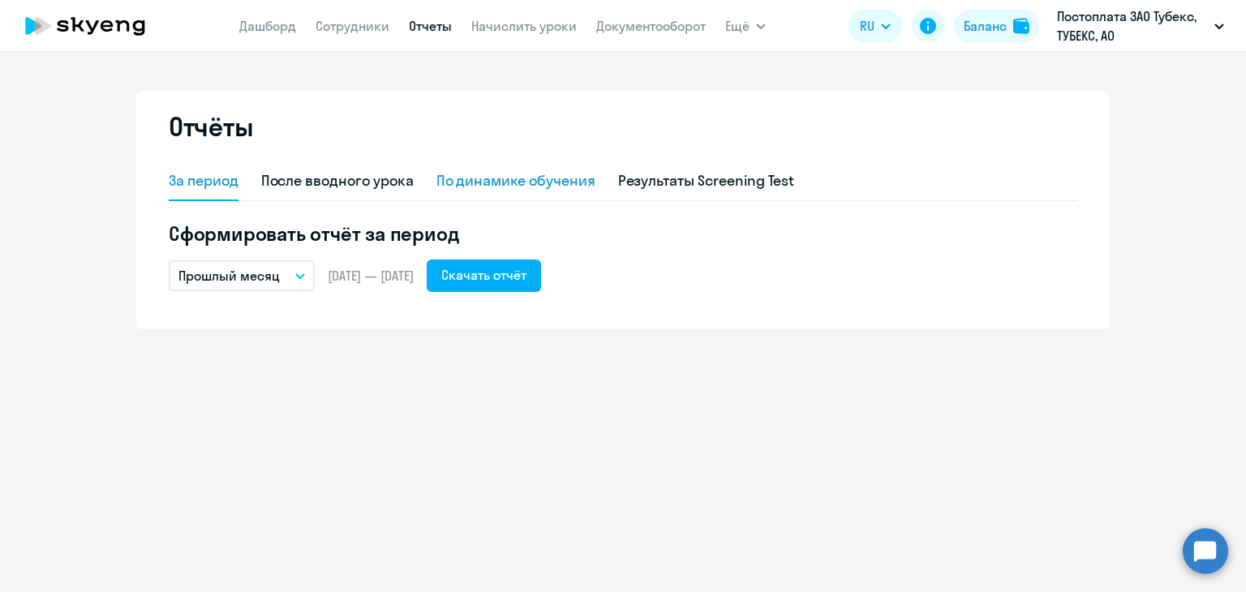
click at [531, 177] on div "По динамике обучения" at bounding box center [515, 180] width 159 height 21
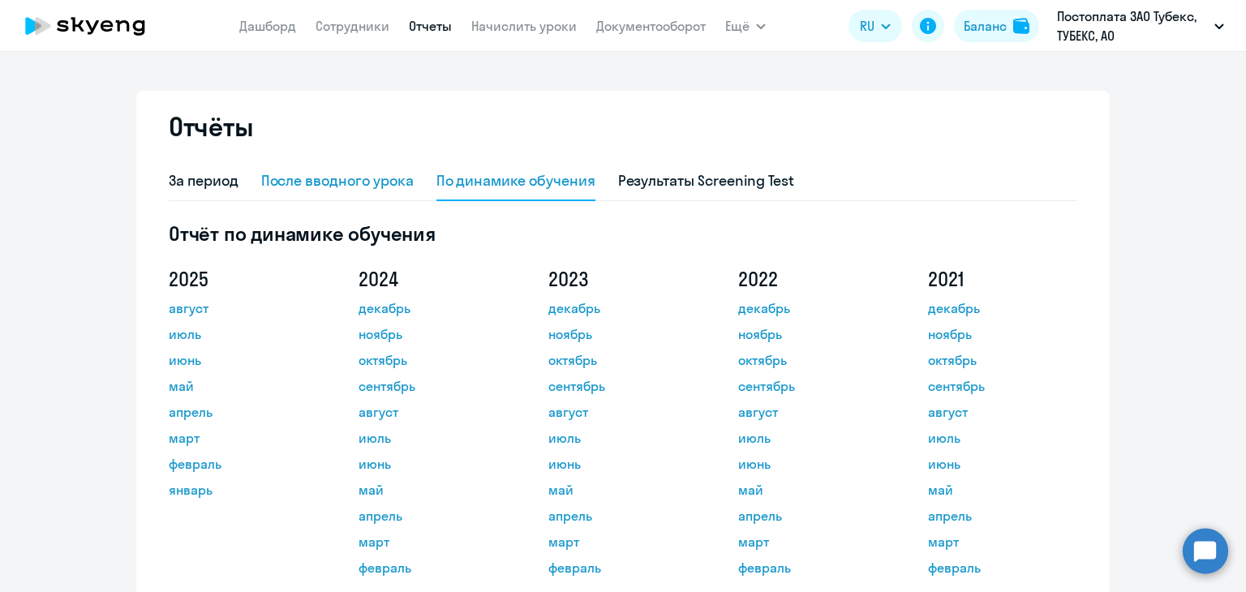
click at [282, 174] on div "После вводного урока" at bounding box center [337, 180] width 153 height 21
select select "10"
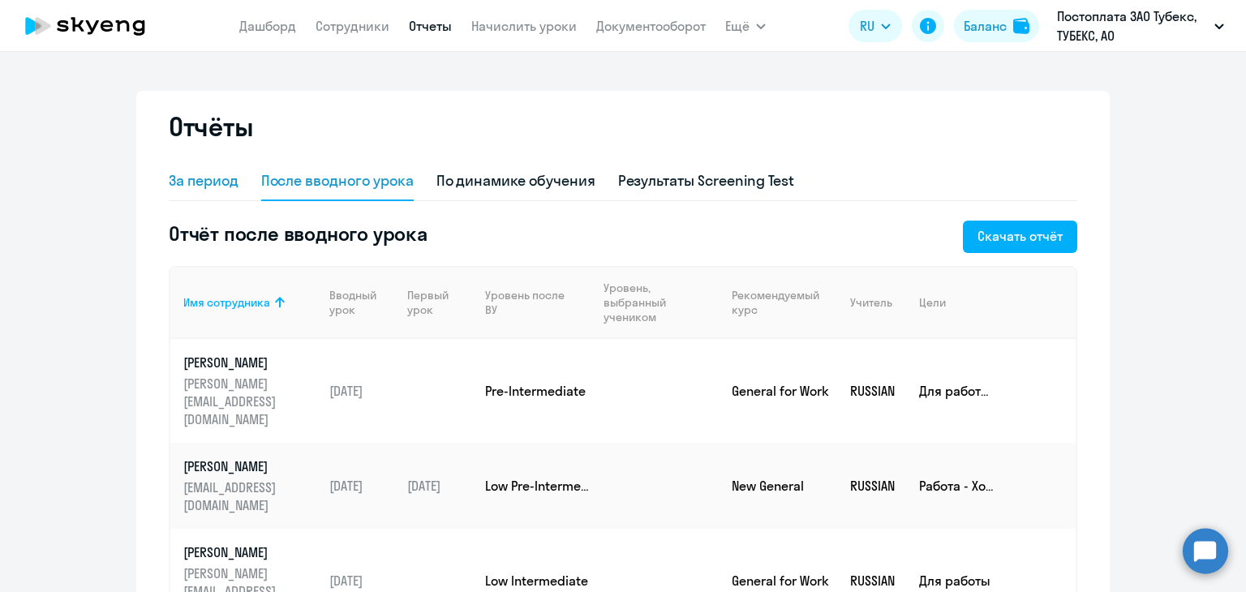
click at [211, 179] on div "За период" at bounding box center [204, 180] width 70 height 21
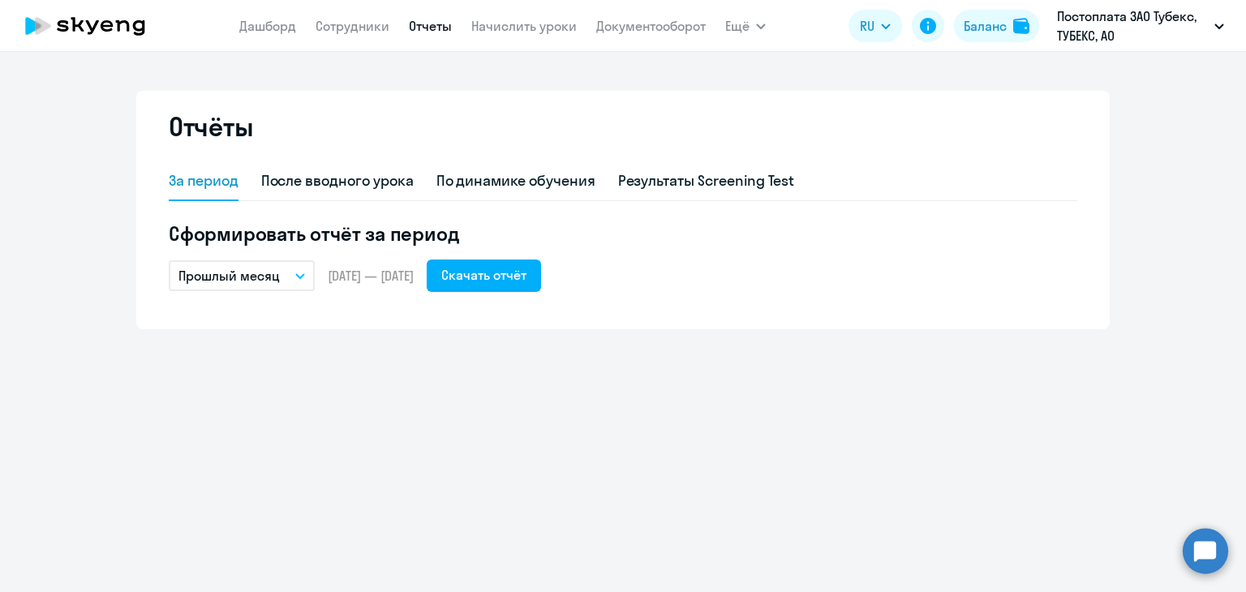
click at [292, 275] on button "Прошлый месяц" at bounding box center [242, 275] width 146 height 31
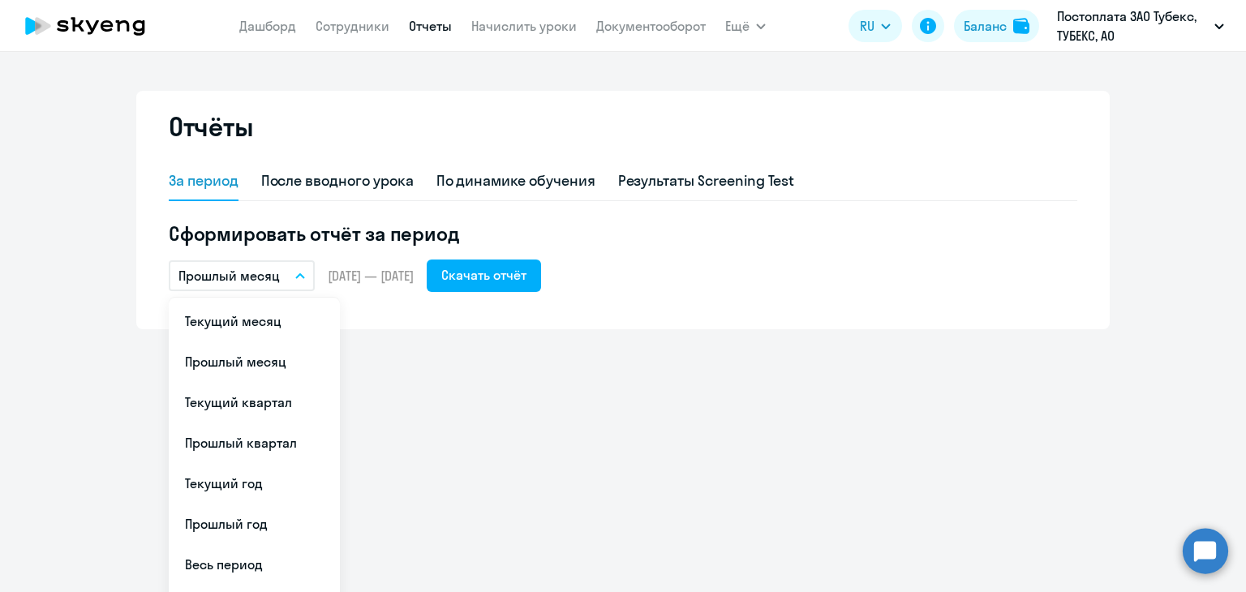
click at [258, 406] on li "Текущий квартал" at bounding box center [254, 402] width 171 height 41
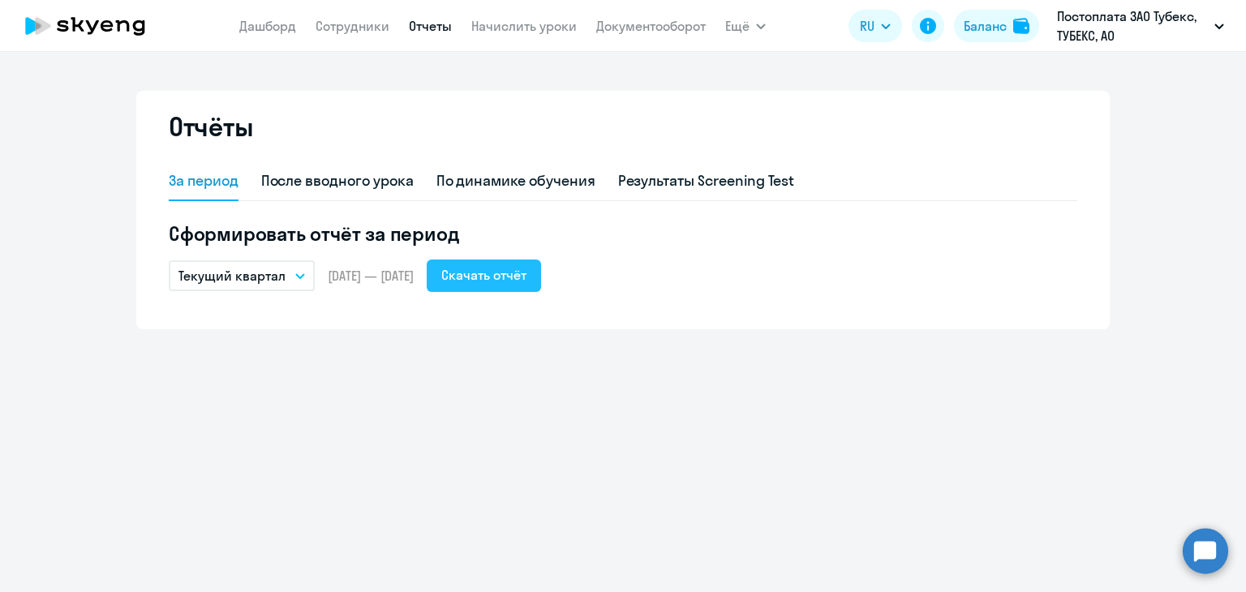
click at [527, 283] on div "Скачать отчёт" at bounding box center [483, 274] width 85 height 19
